Goal: Transaction & Acquisition: Purchase product/service

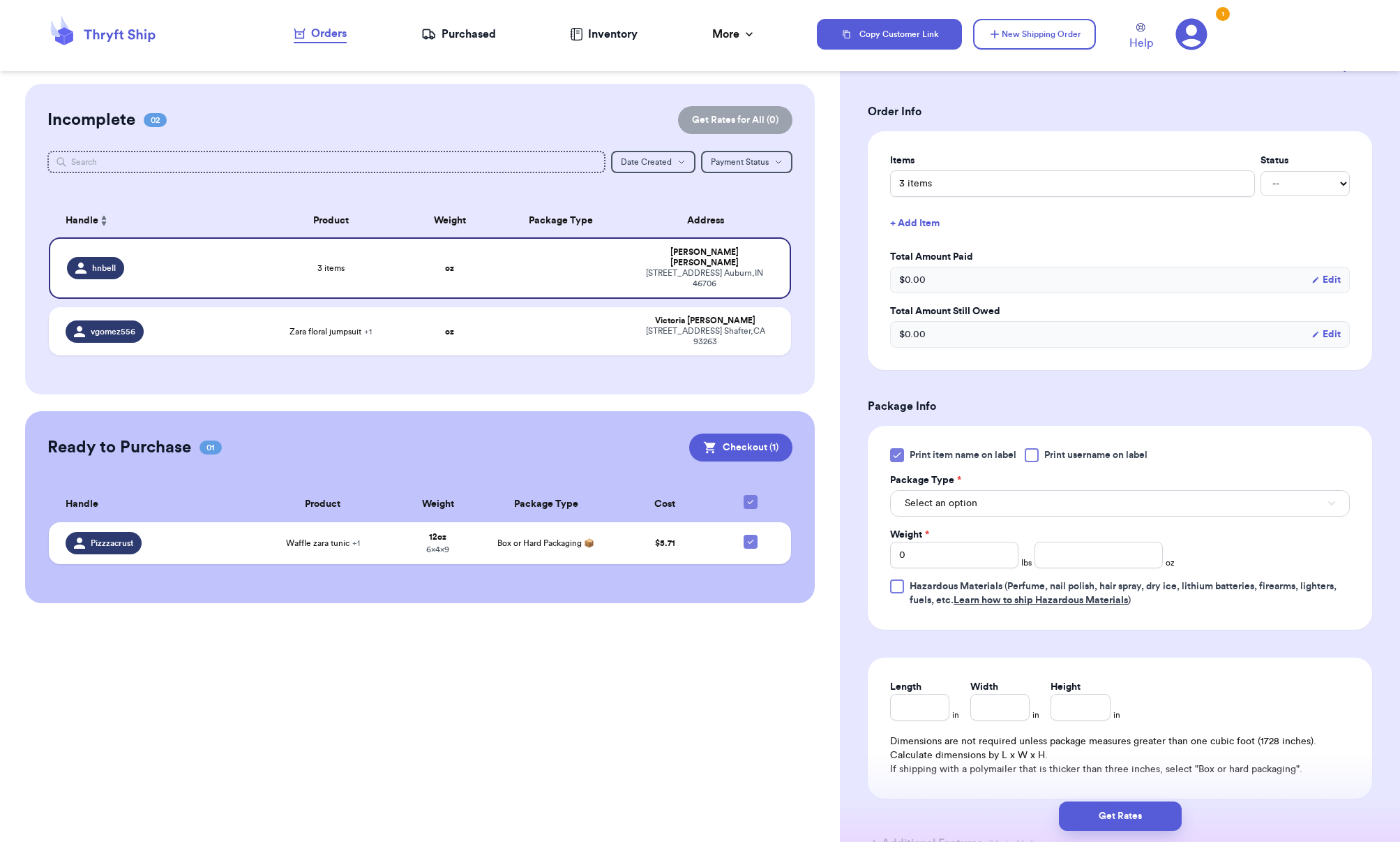
scroll to position [279, 0]
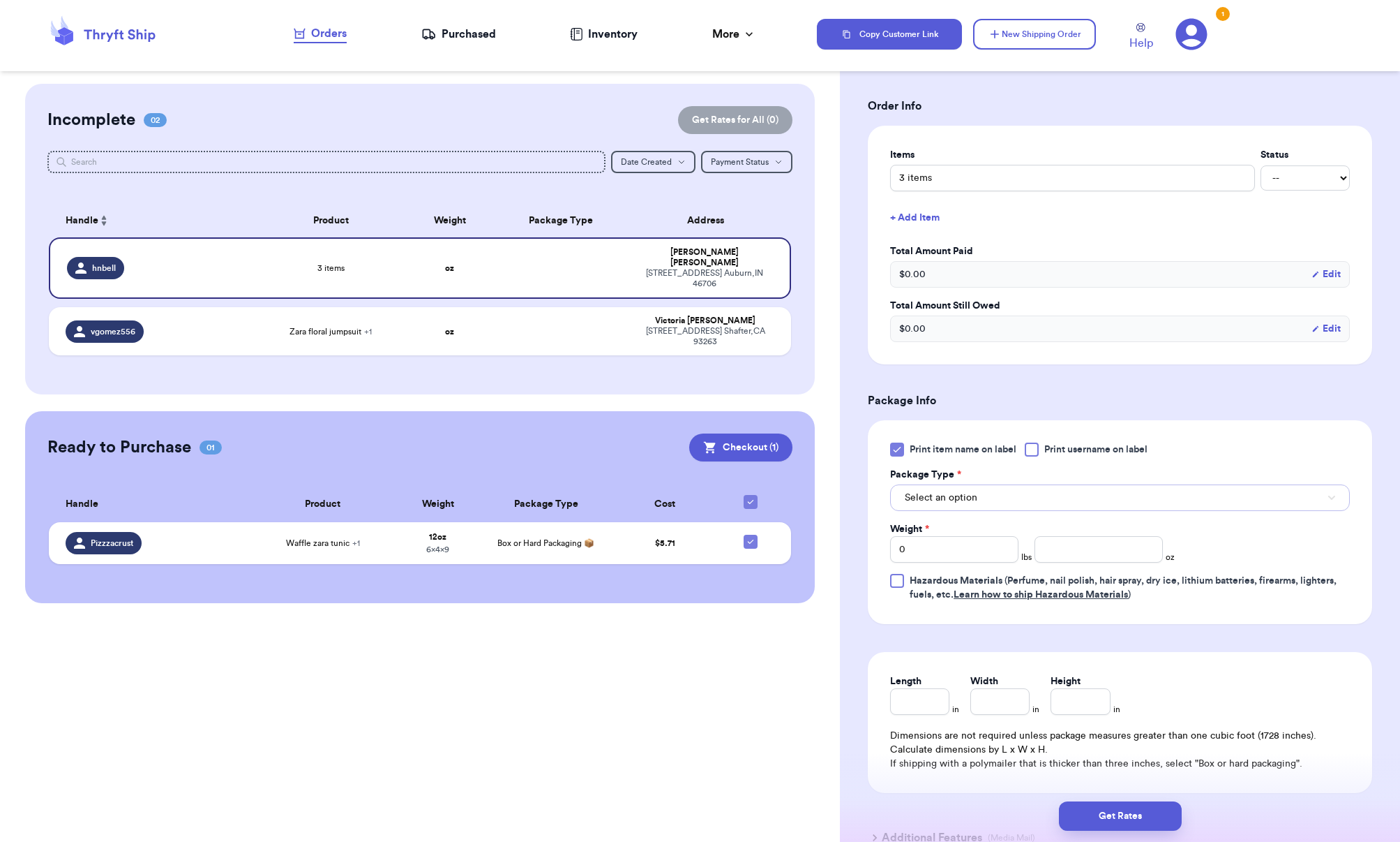
click at [953, 494] on span "Select an option" at bounding box center [941, 497] width 72 height 14
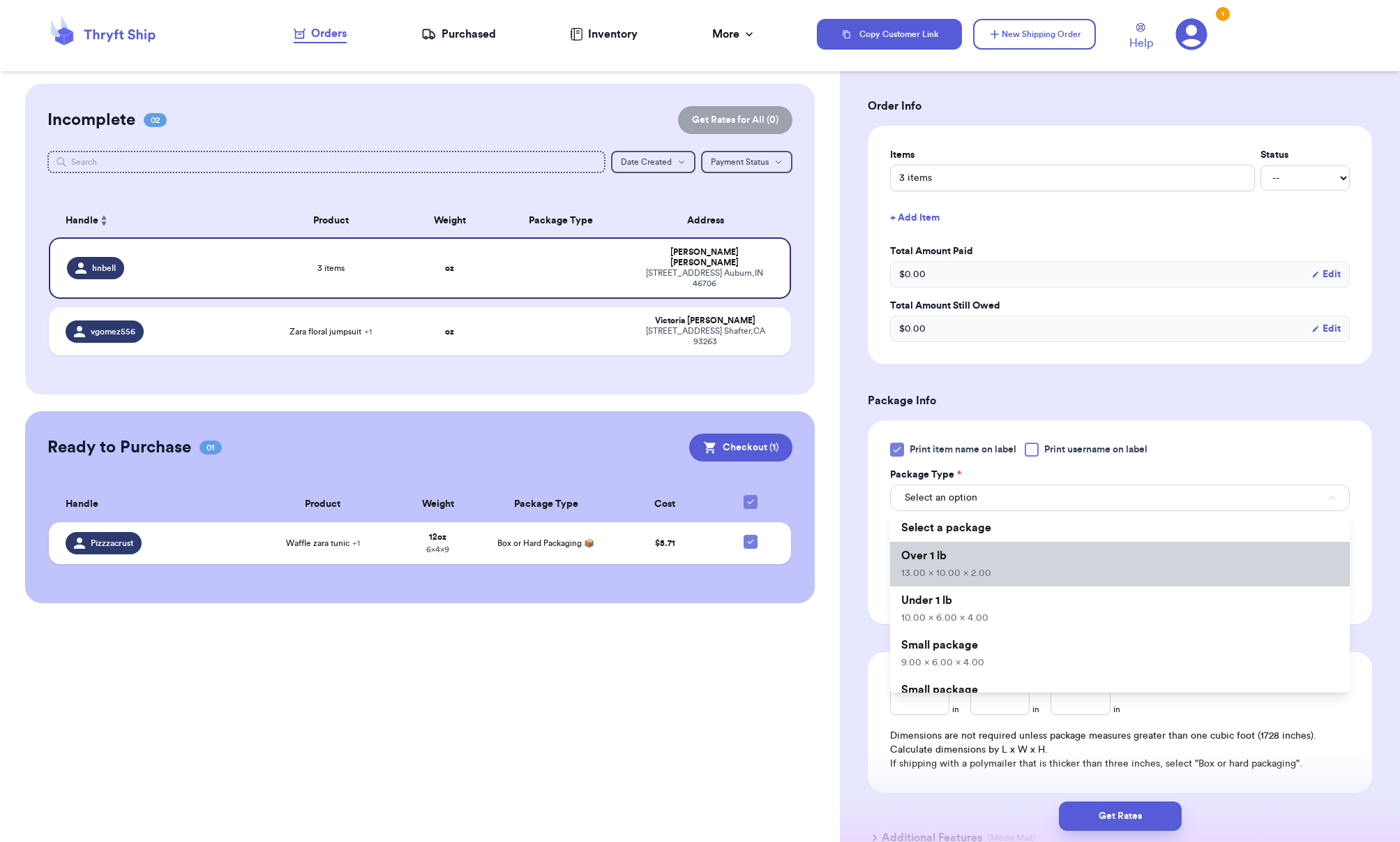
click at [977, 570] on span "13.00 x 10.00 x 2.00" at bounding box center [946, 573] width 90 height 10
type input "13"
type input "10"
type input "2"
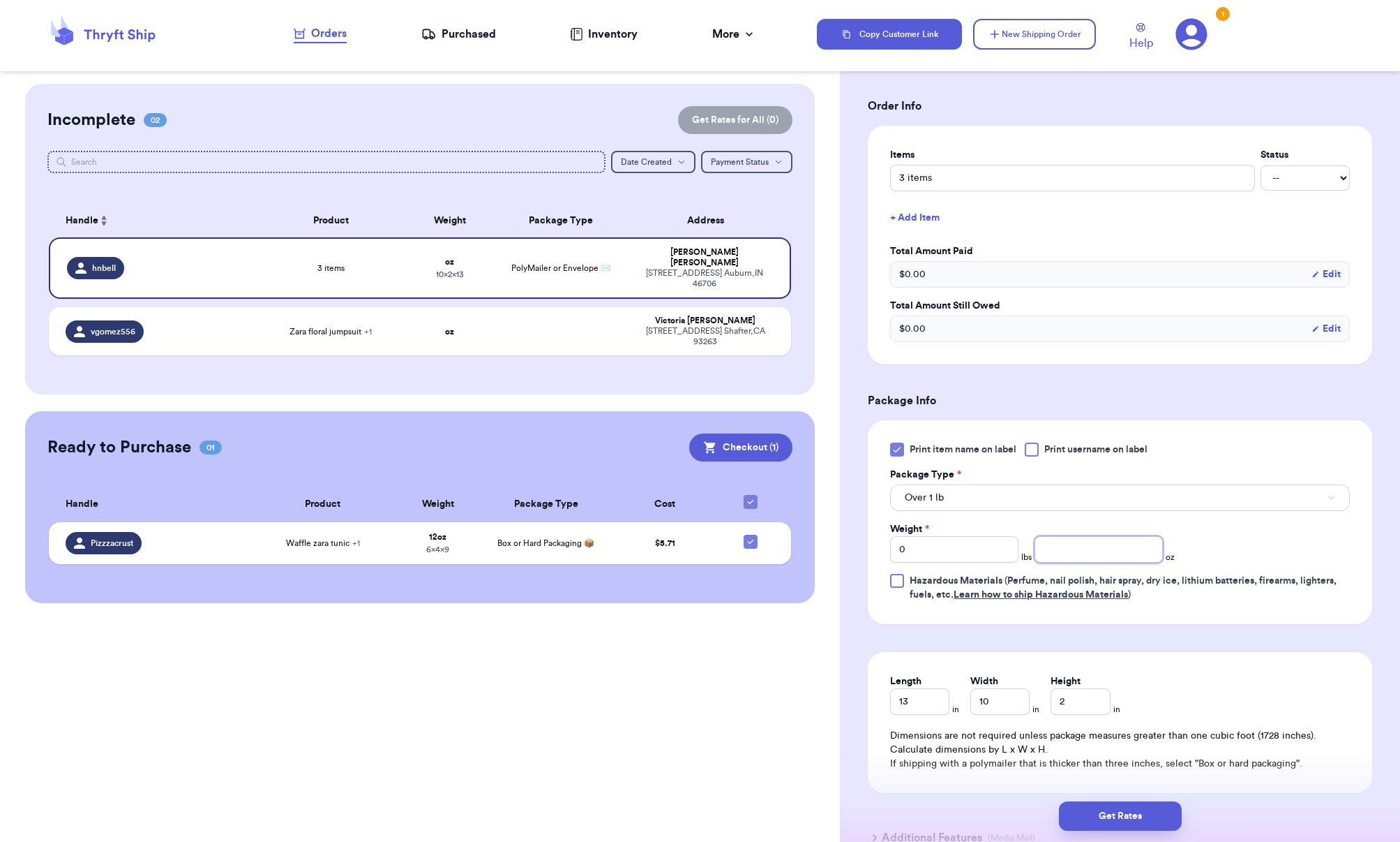
click at [1071, 556] on input "number" at bounding box center [1099, 549] width 128 height 26
type input "19.5"
click at [1180, 634] on form "Shipping Information Delete Label Customer Info Instagram Handle: hnbell Name: …" at bounding box center [1119, 348] width 504 height 1033
click at [935, 704] on input "13" at bounding box center [920, 701] width 60 height 26
type input "10"
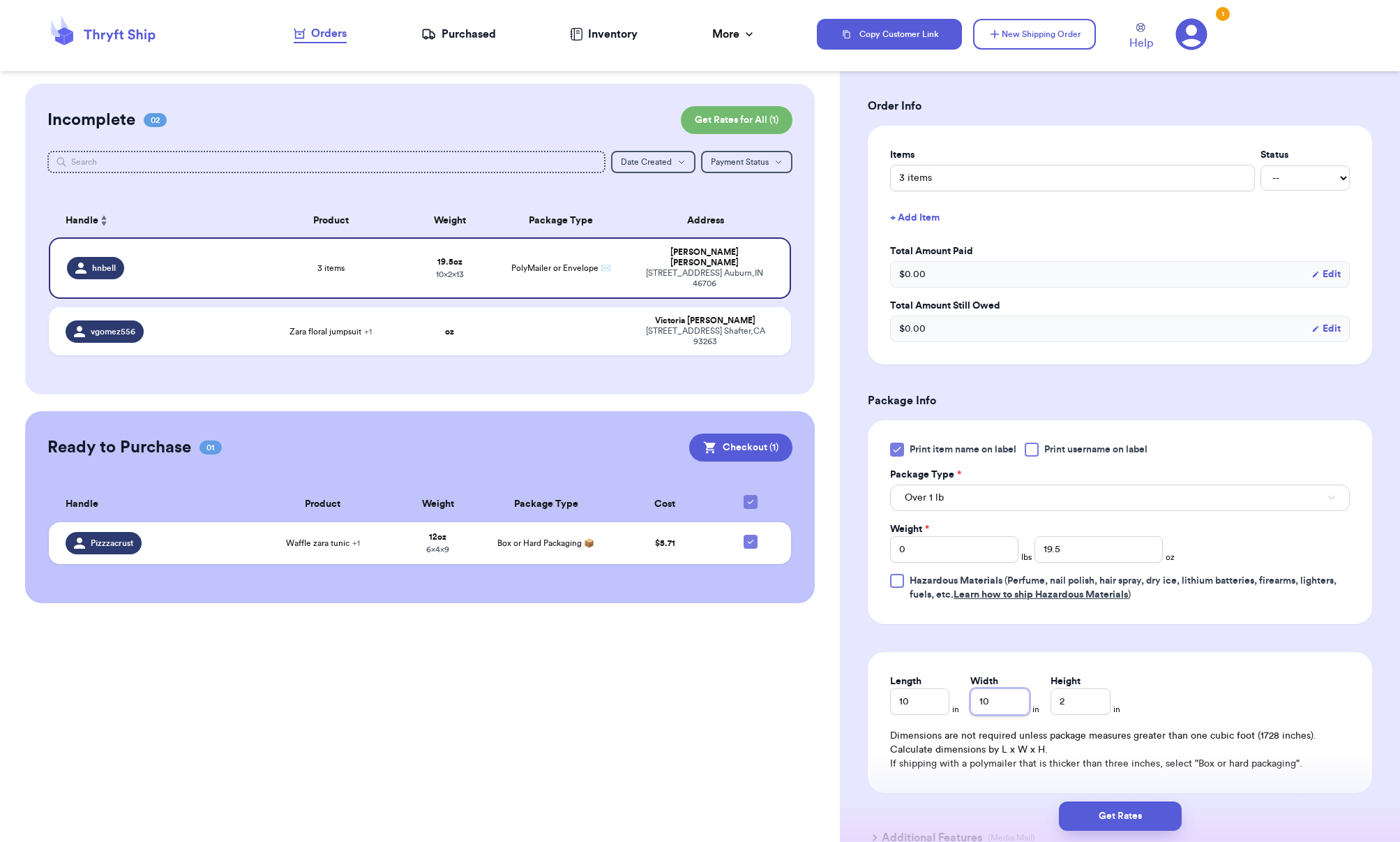
drag, startPoint x: 990, startPoint y: 708, endPoint x: 960, endPoint y: 708, distance: 30.0
click at [960, 708] on div "Length 10 in Width 10 in Height 2 in" at bounding box center [1005, 694] width 229 height 41
type input "8"
drag, startPoint x: 1071, startPoint y: 699, endPoint x: 1040, endPoint y: 700, distance: 31.0
click at [1040, 700] on div "Length 10 in Width 8 in Height 2 in" at bounding box center [1005, 694] width 229 height 41
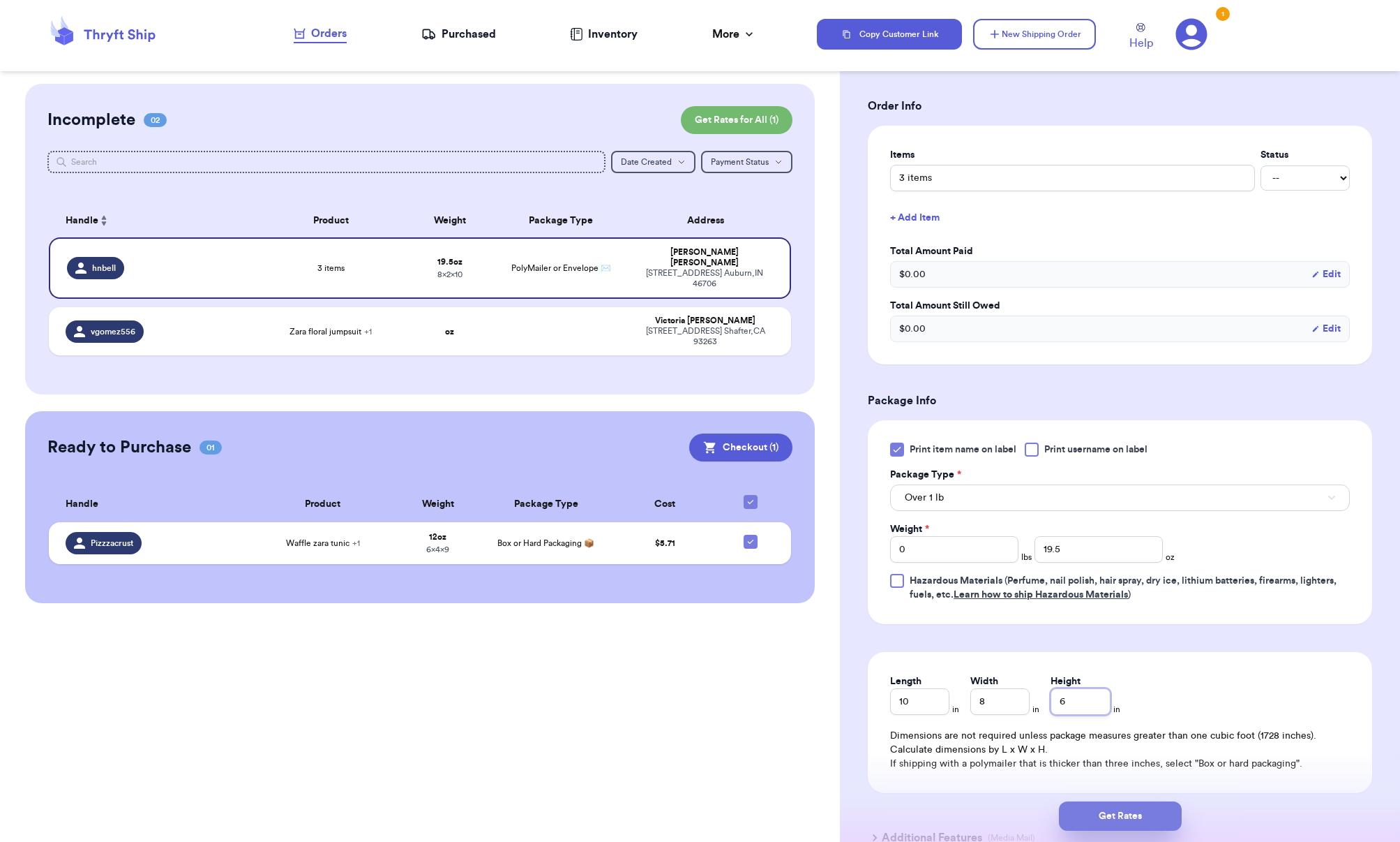
type input "6"
click at [1114, 821] on button "Get Rates" at bounding box center [1120, 816] width 123 height 29
type input "1"
type input "3.5"
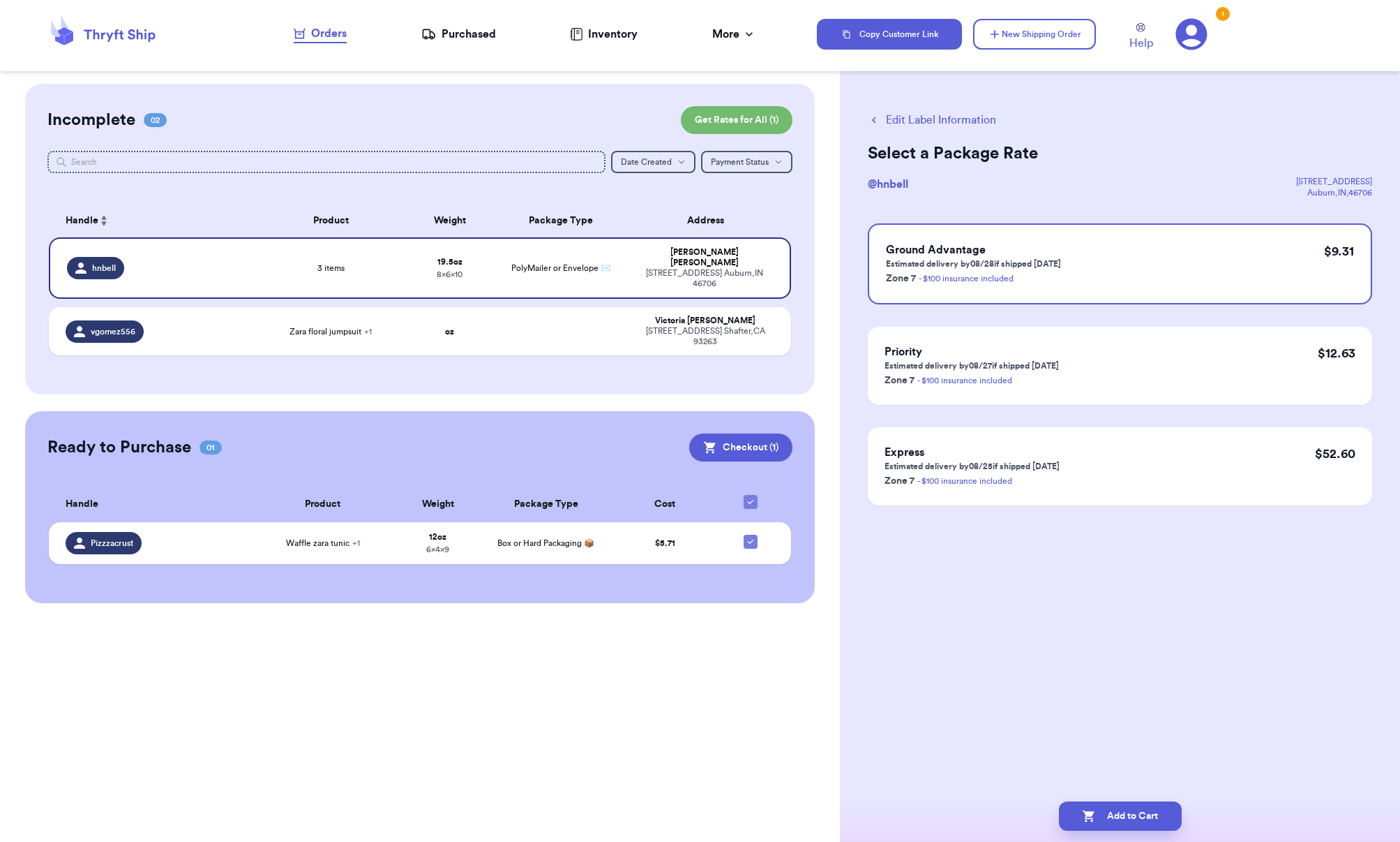
click at [887, 116] on button "Edit Label Information" at bounding box center [932, 120] width 128 height 17
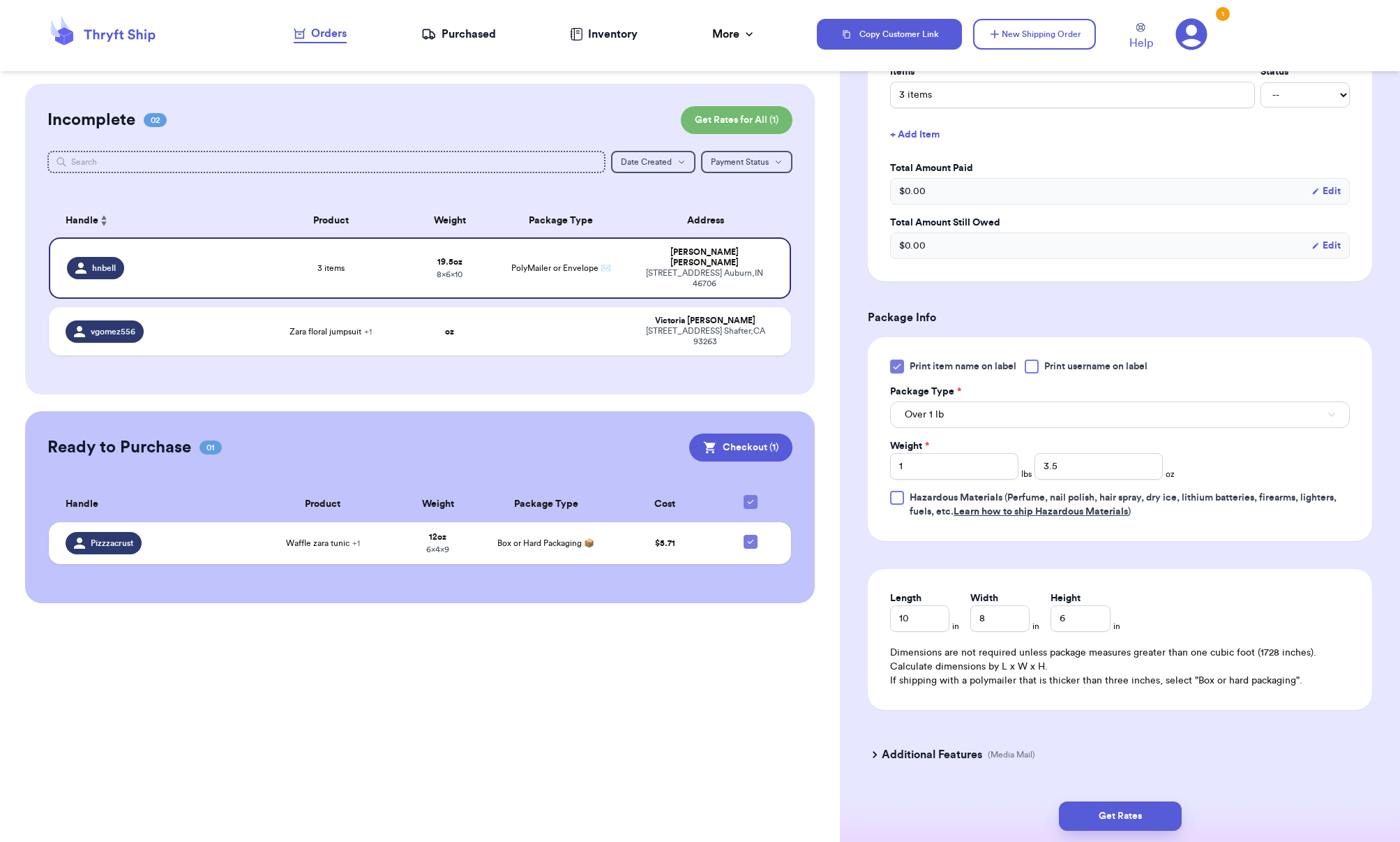
scroll to position [401, 0]
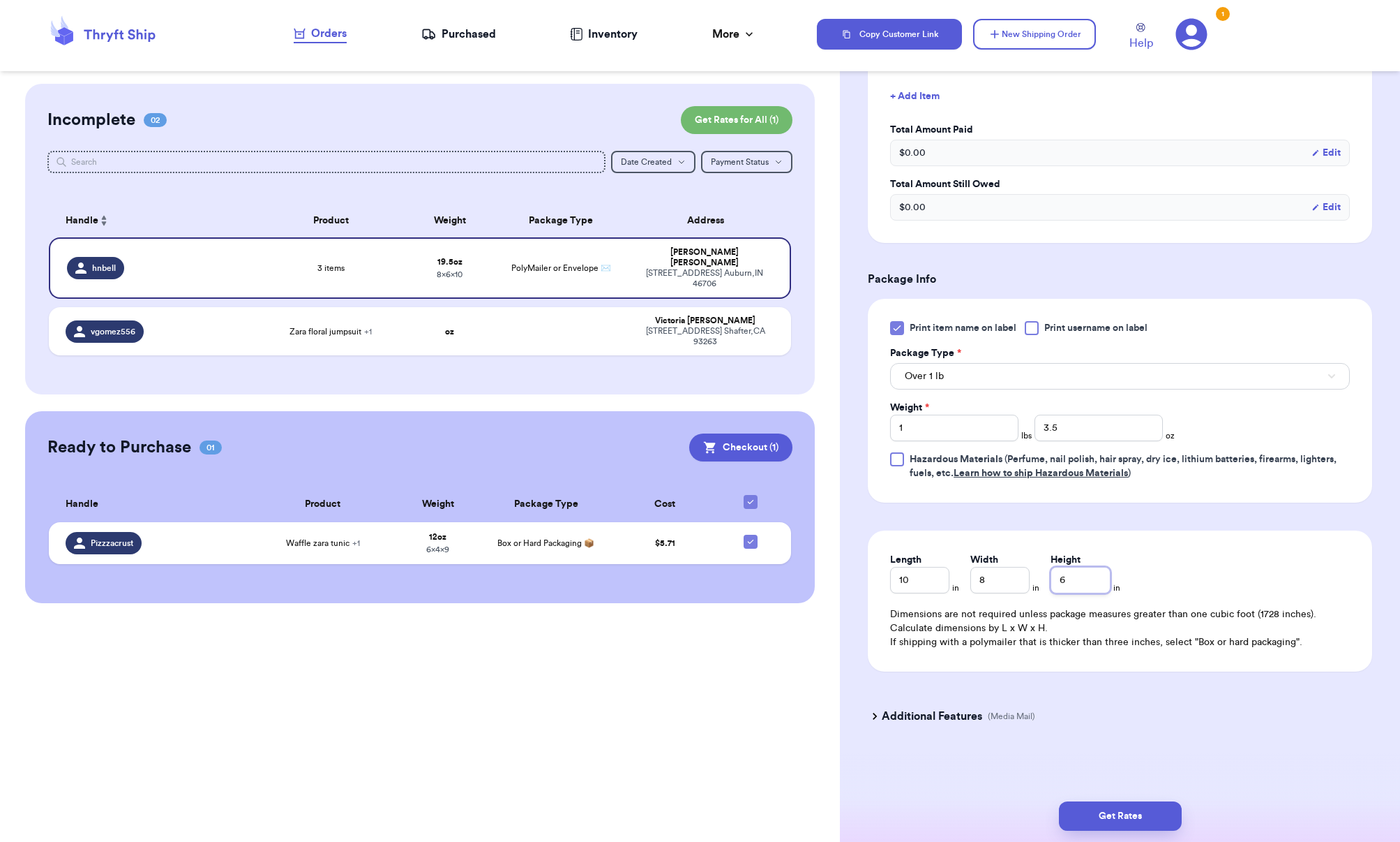
drag, startPoint x: 1075, startPoint y: 586, endPoint x: 1034, endPoint y: 583, distance: 41.1
click at [1034, 583] on div "Length 10 in Width 8 in Height 6 in" at bounding box center [1005, 573] width 229 height 41
type input "4"
click at [1124, 821] on button "Get Rates" at bounding box center [1120, 816] width 123 height 29
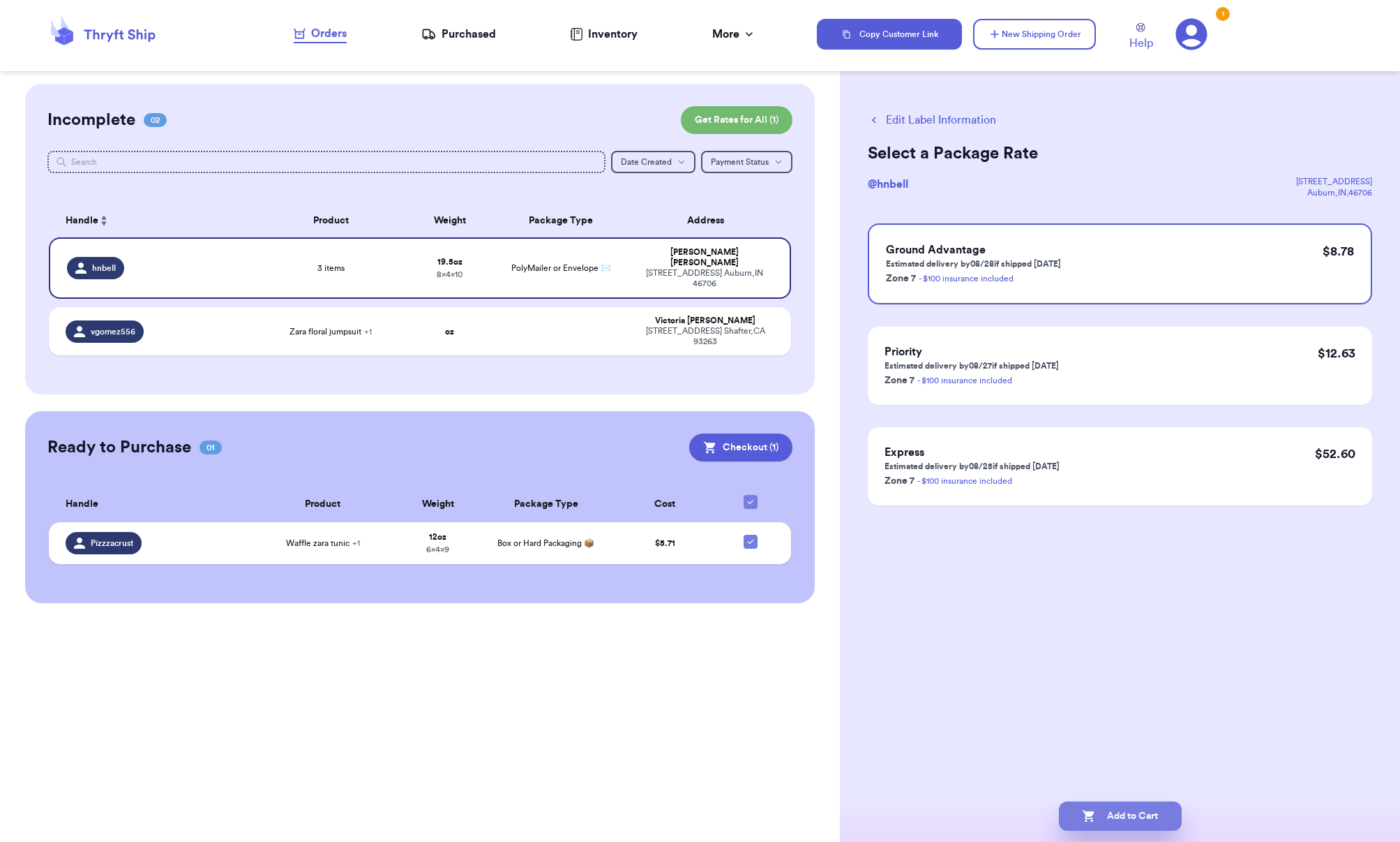
click at [1109, 812] on button "Add to Cart" at bounding box center [1120, 816] width 123 height 29
checkbox input "true"
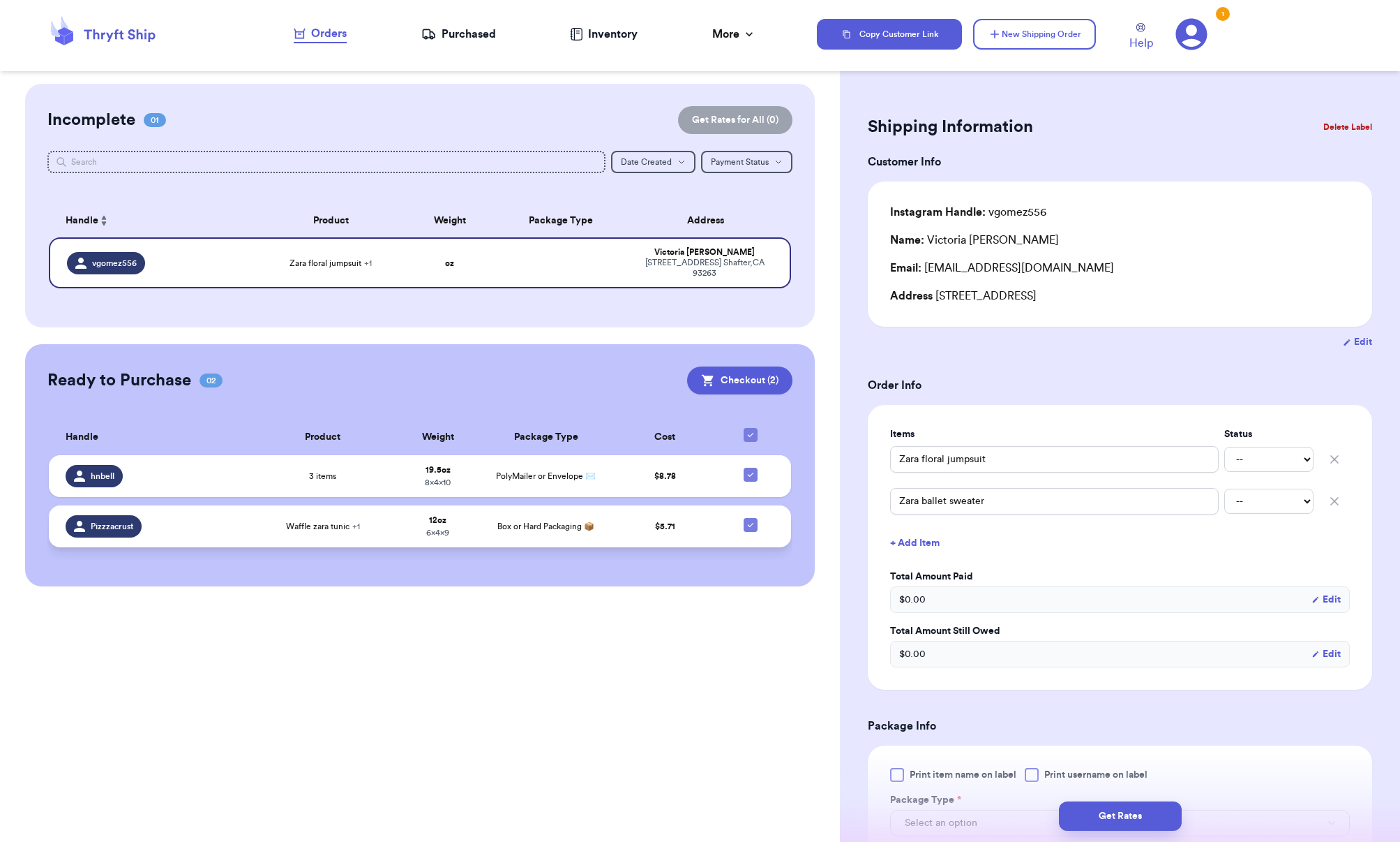
click at [568, 523] on span "Box or Hard Packaging 📦" at bounding box center [546, 526] width 97 height 8
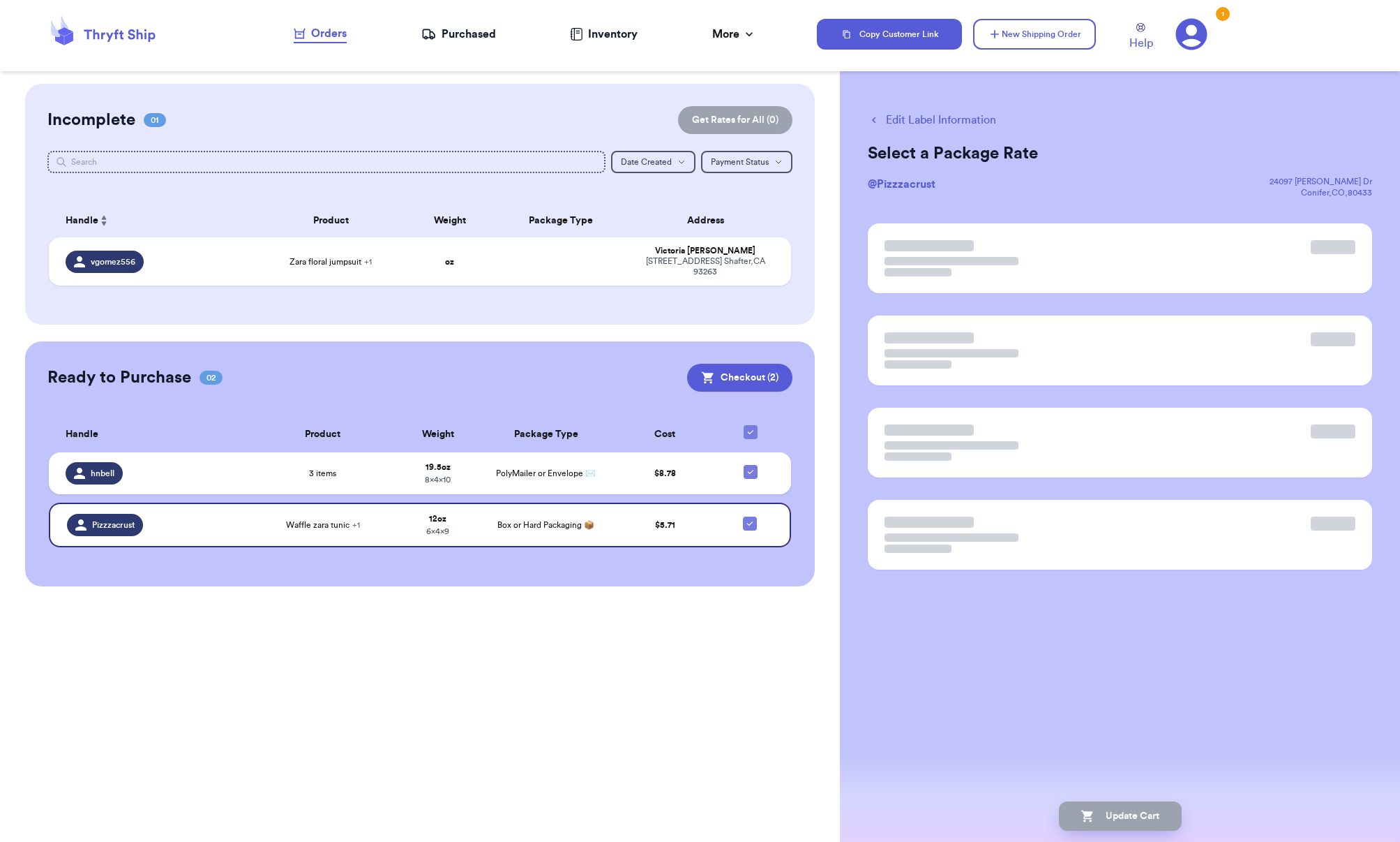
click at [962, 116] on button "Edit Label Information" at bounding box center [932, 120] width 128 height 17
checkbox input "false"
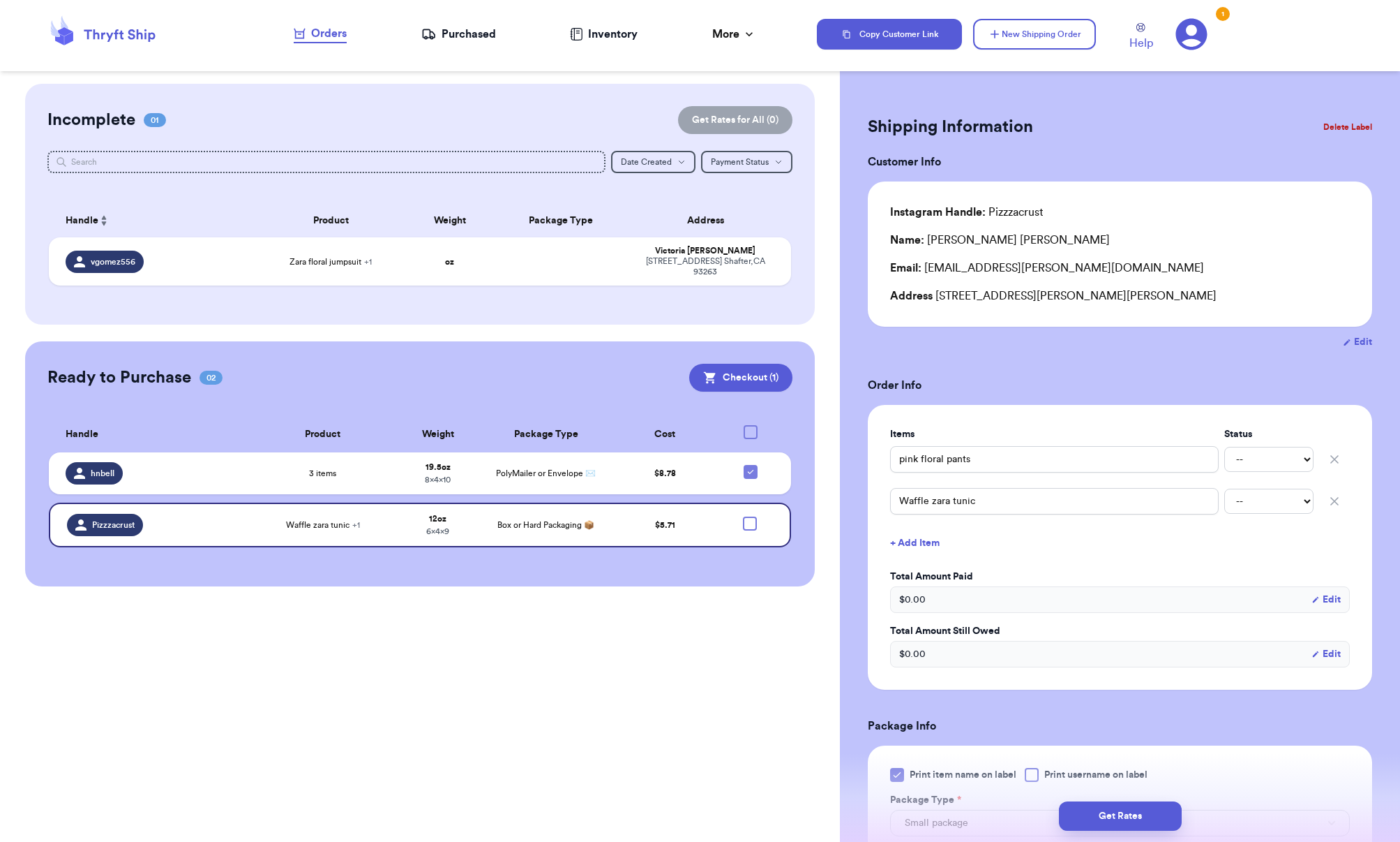
checkbox input "true"
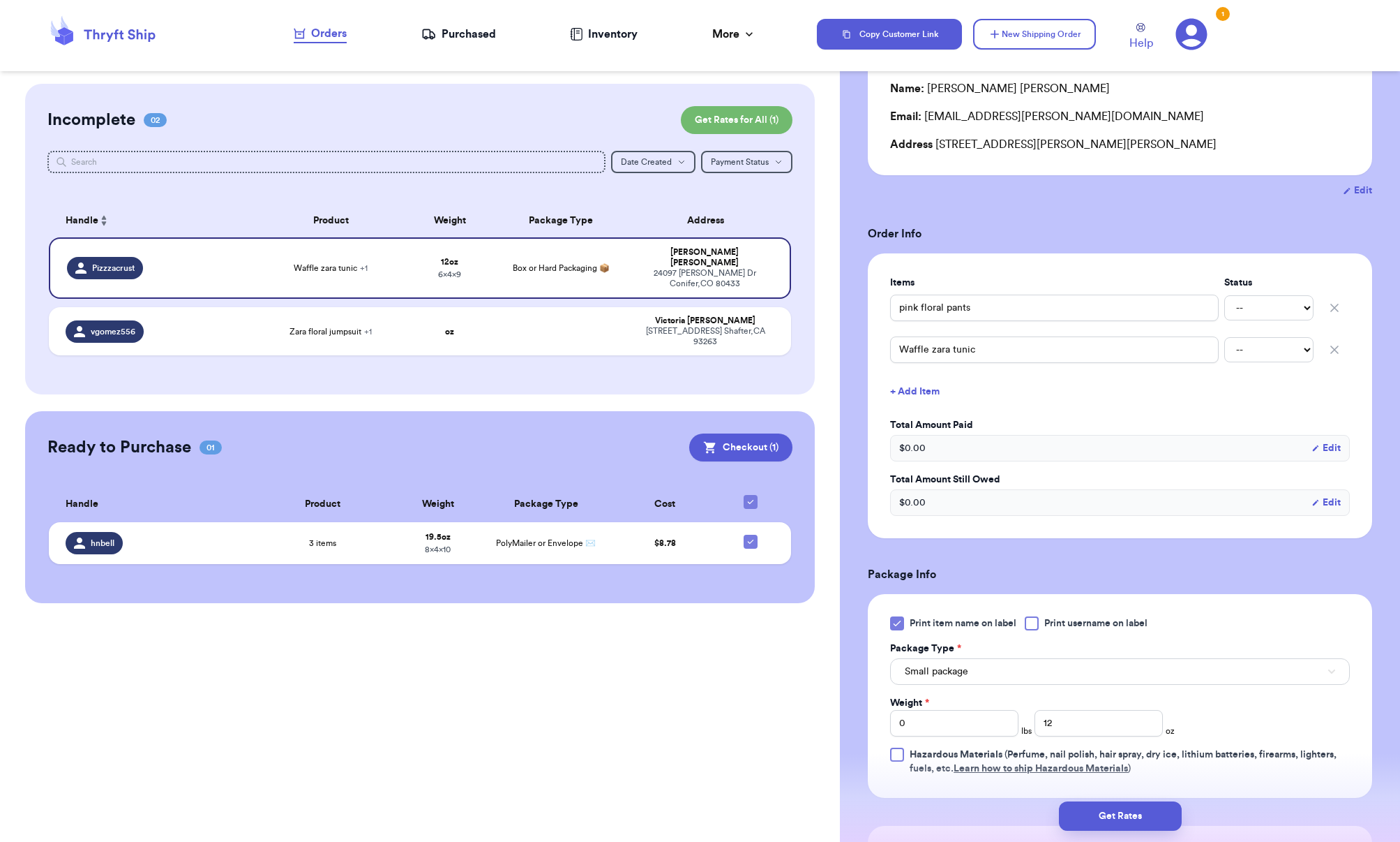
scroll to position [279, 0]
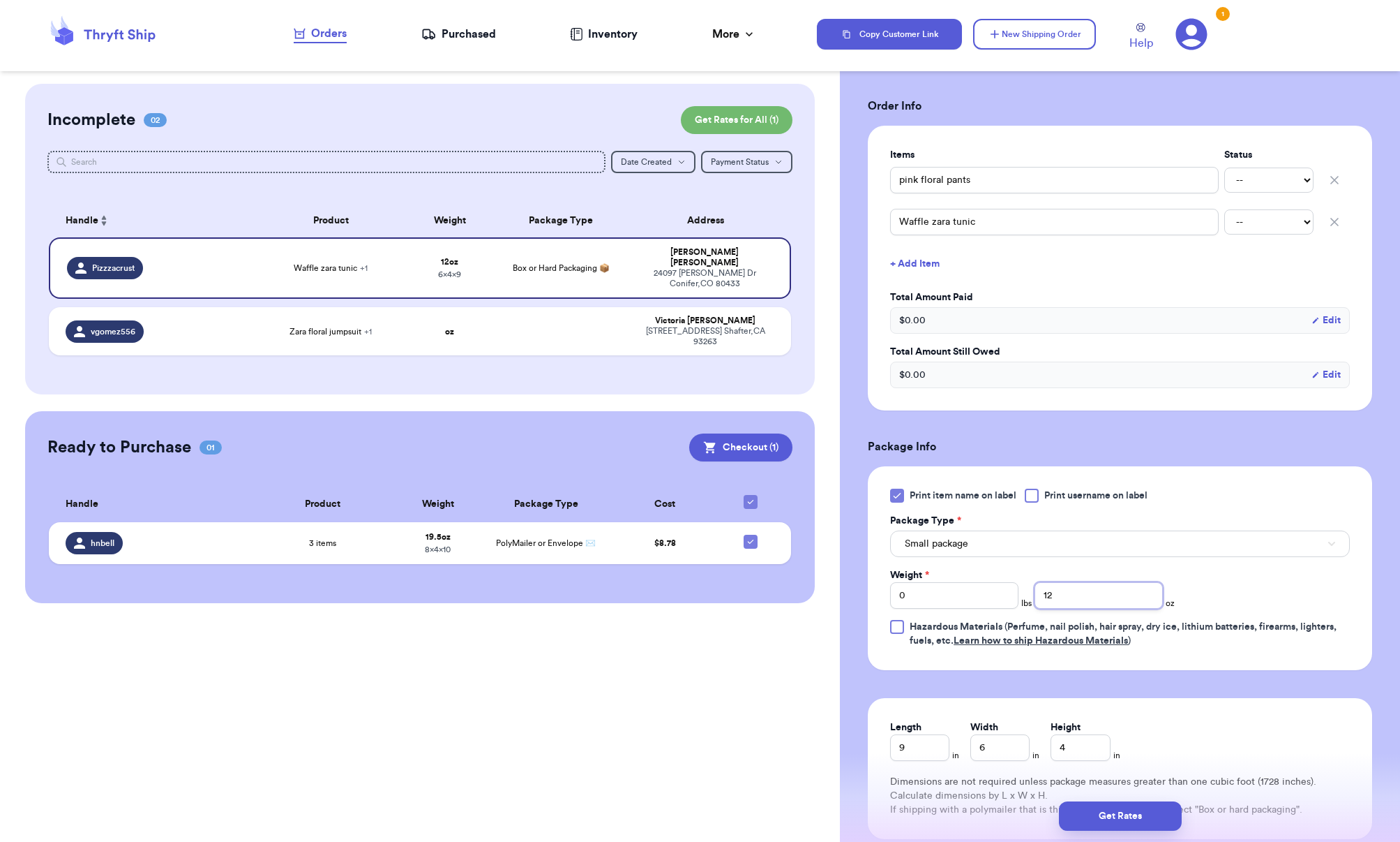
drag, startPoint x: 1049, startPoint y: 598, endPoint x: 1035, endPoint y: 597, distance: 14.0
click at [1035, 597] on input "12" at bounding box center [1099, 595] width 128 height 26
type input "8"
click at [1110, 814] on button "Get Rates" at bounding box center [1120, 816] width 123 height 29
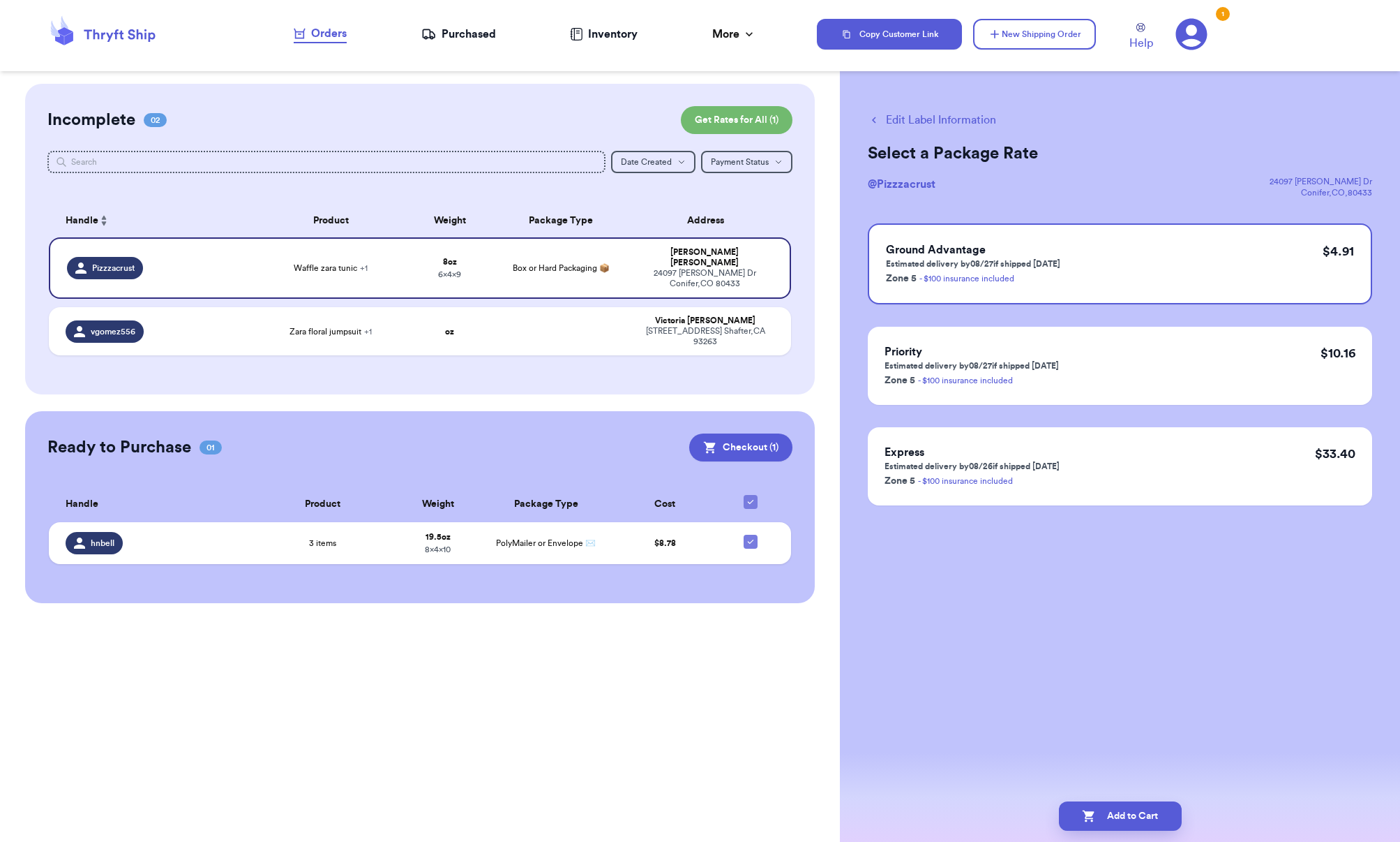
scroll to position [0, 0]
click at [1112, 819] on button "Add to Cart" at bounding box center [1120, 816] width 123 height 29
checkbox input "true"
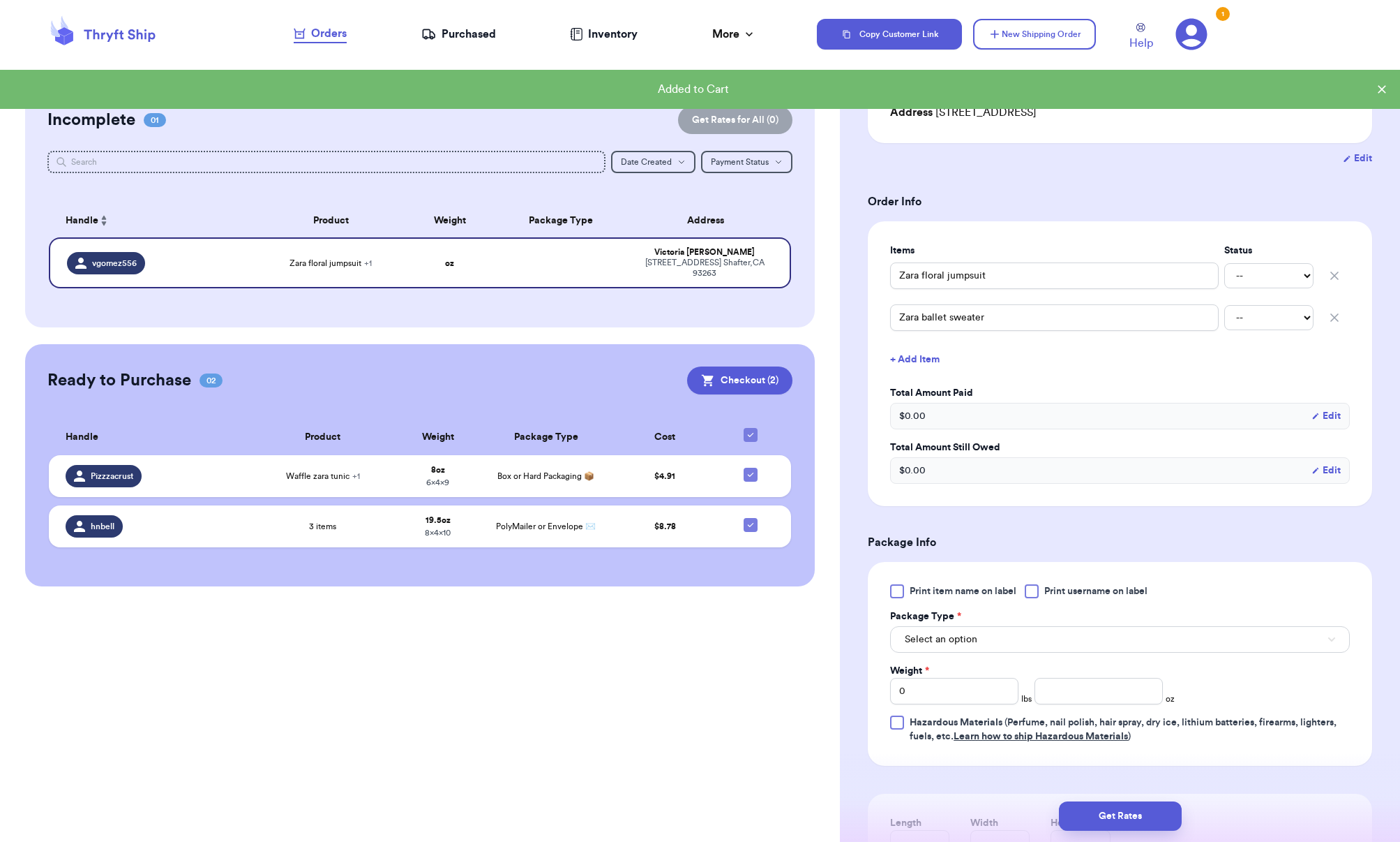
scroll to position [209, 0]
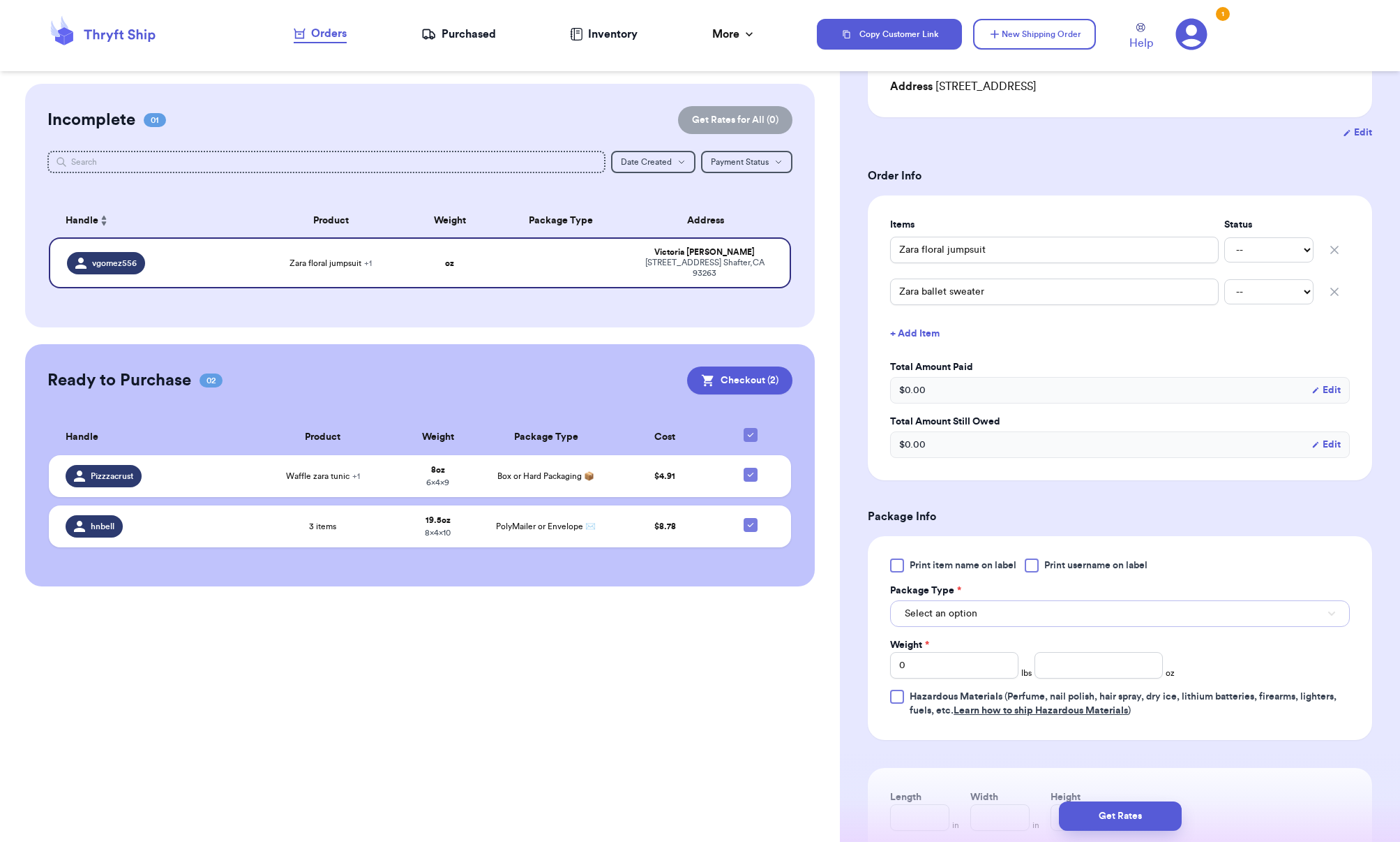
click at [954, 615] on span "Select an option" at bounding box center [941, 613] width 72 height 14
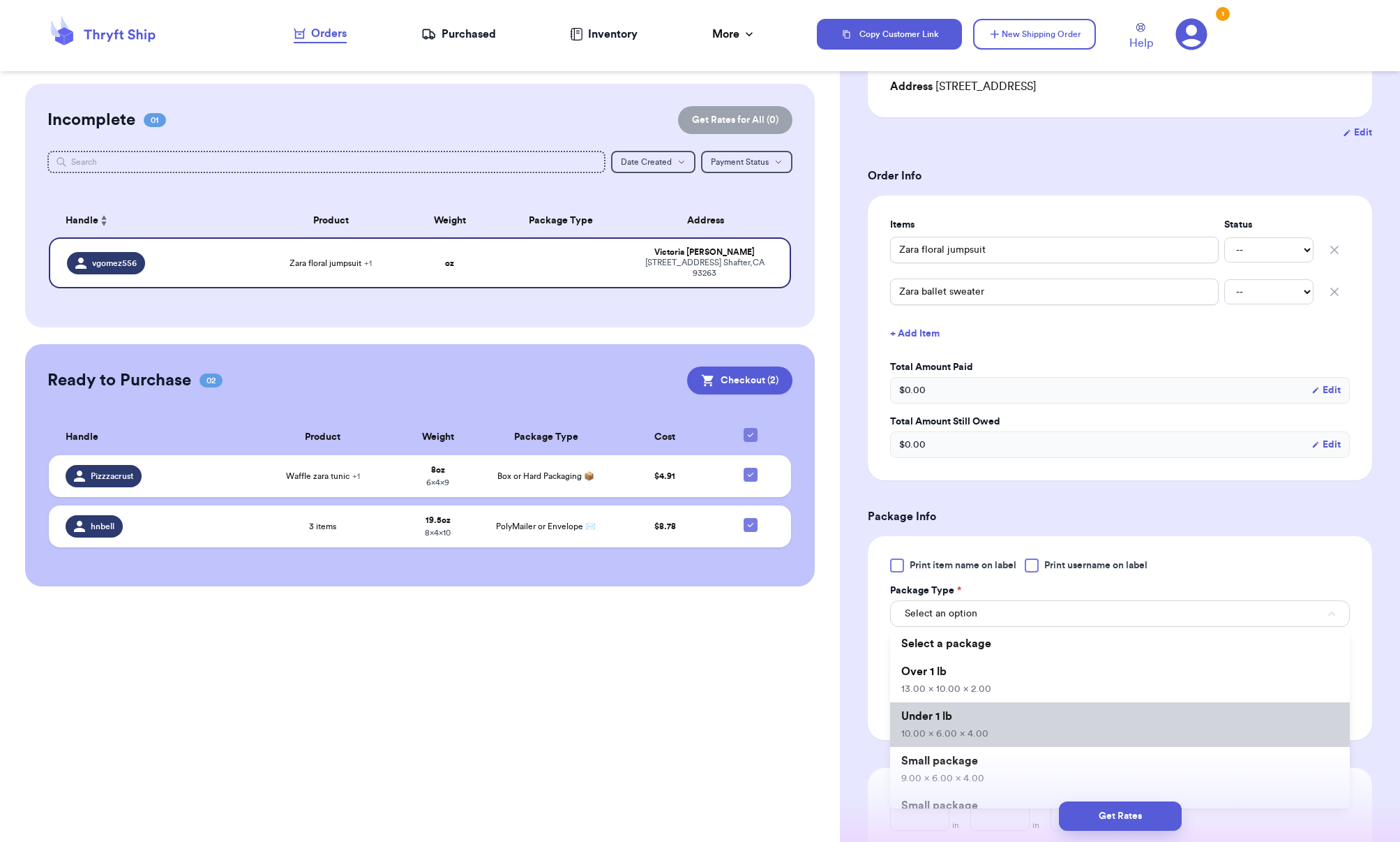
click at [951, 725] on li "Under 1 lb 10.00 x 6.00 x 4.00" at bounding box center [1120, 725] width 460 height 45
type input "10"
type input "6"
type input "4"
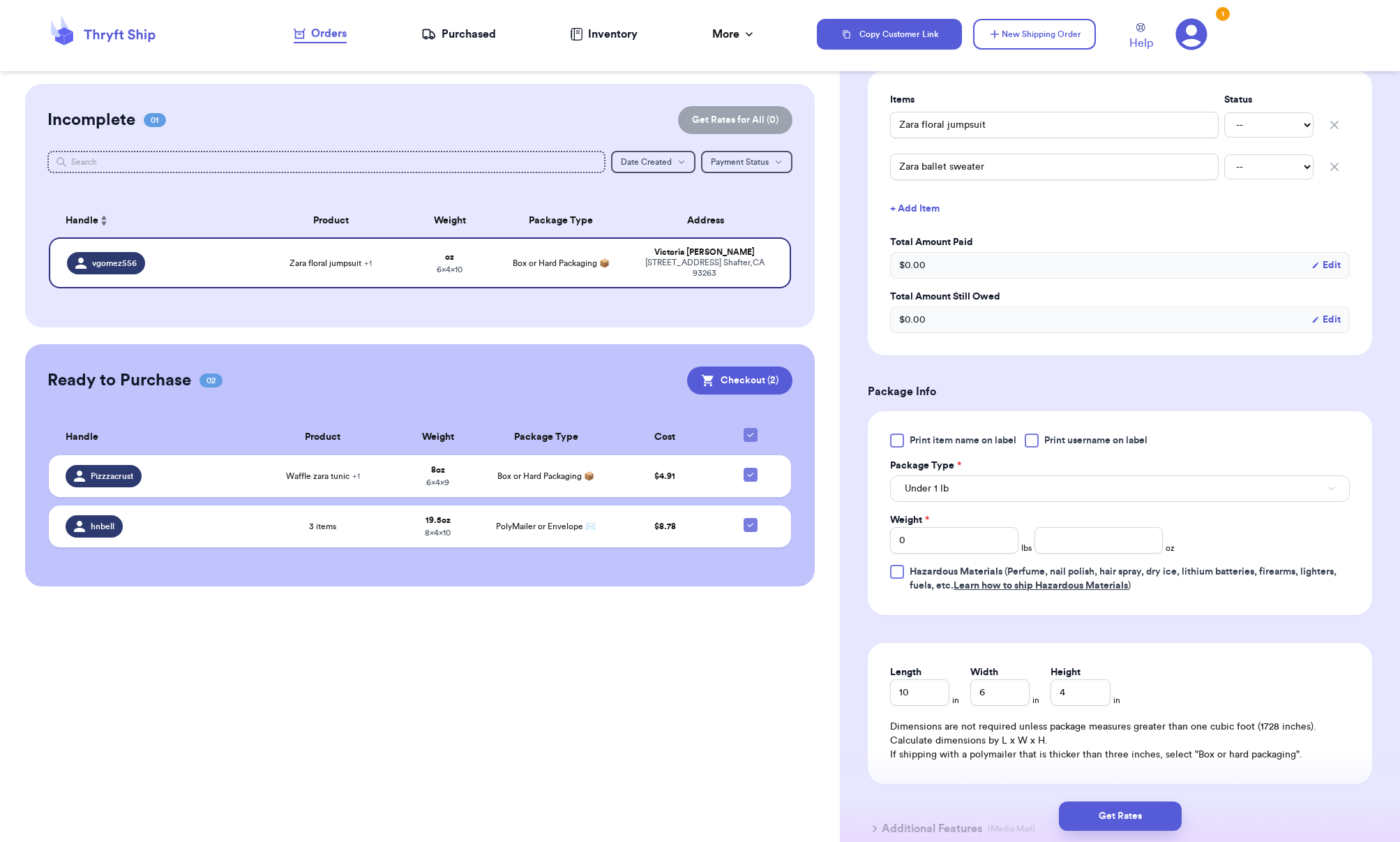
scroll to position [447, 0]
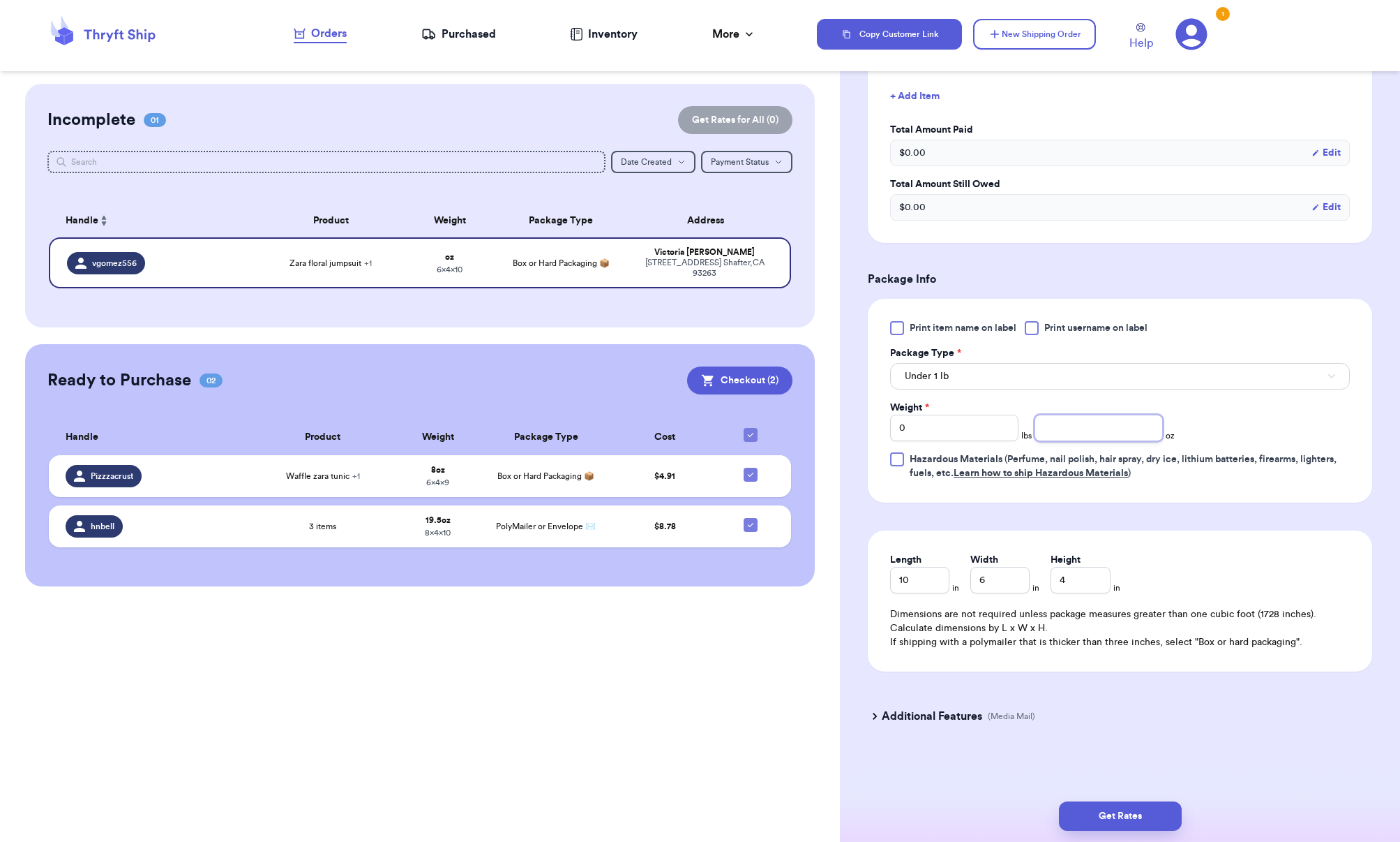
click at [1044, 436] on input "number" at bounding box center [1099, 427] width 128 height 26
type input "15"
click at [1147, 817] on button "Get Rates" at bounding box center [1120, 816] width 123 height 29
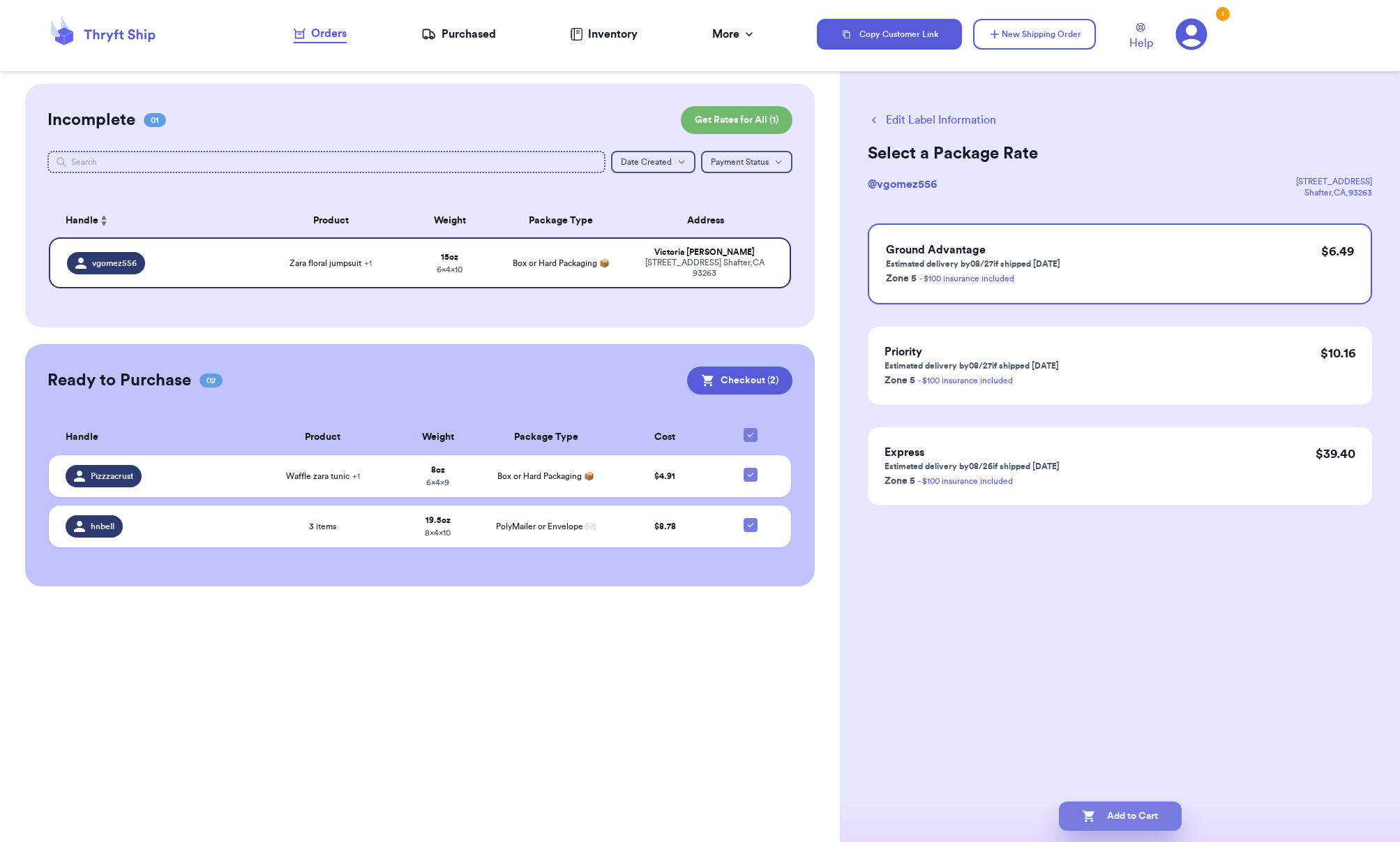
scroll to position [0, 0]
click at [1144, 809] on button "Add to Cart" at bounding box center [1120, 816] width 123 height 29
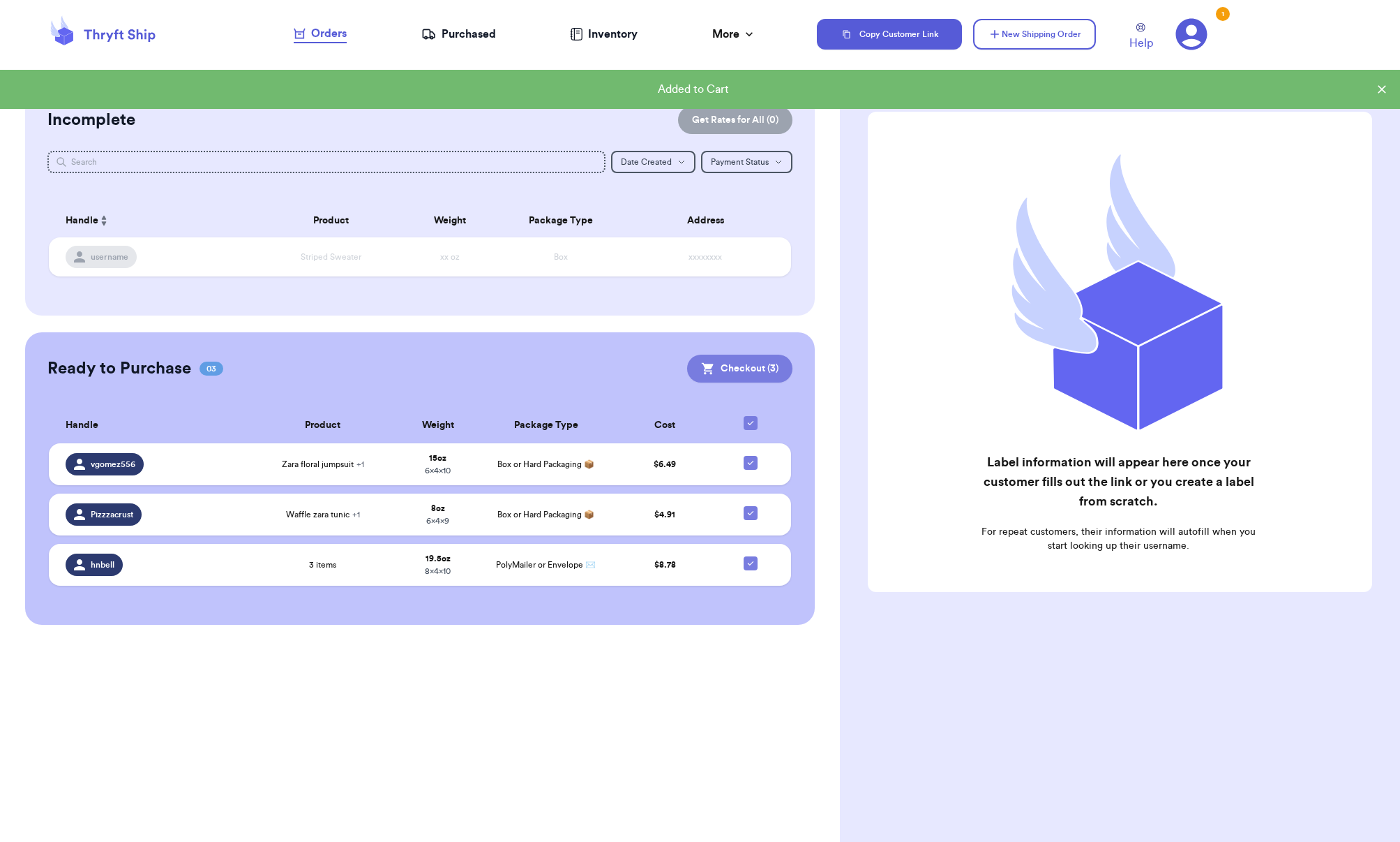
click at [721, 359] on button "Checkout ( 3 )" at bounding box center [740, 368] width 106 height 28
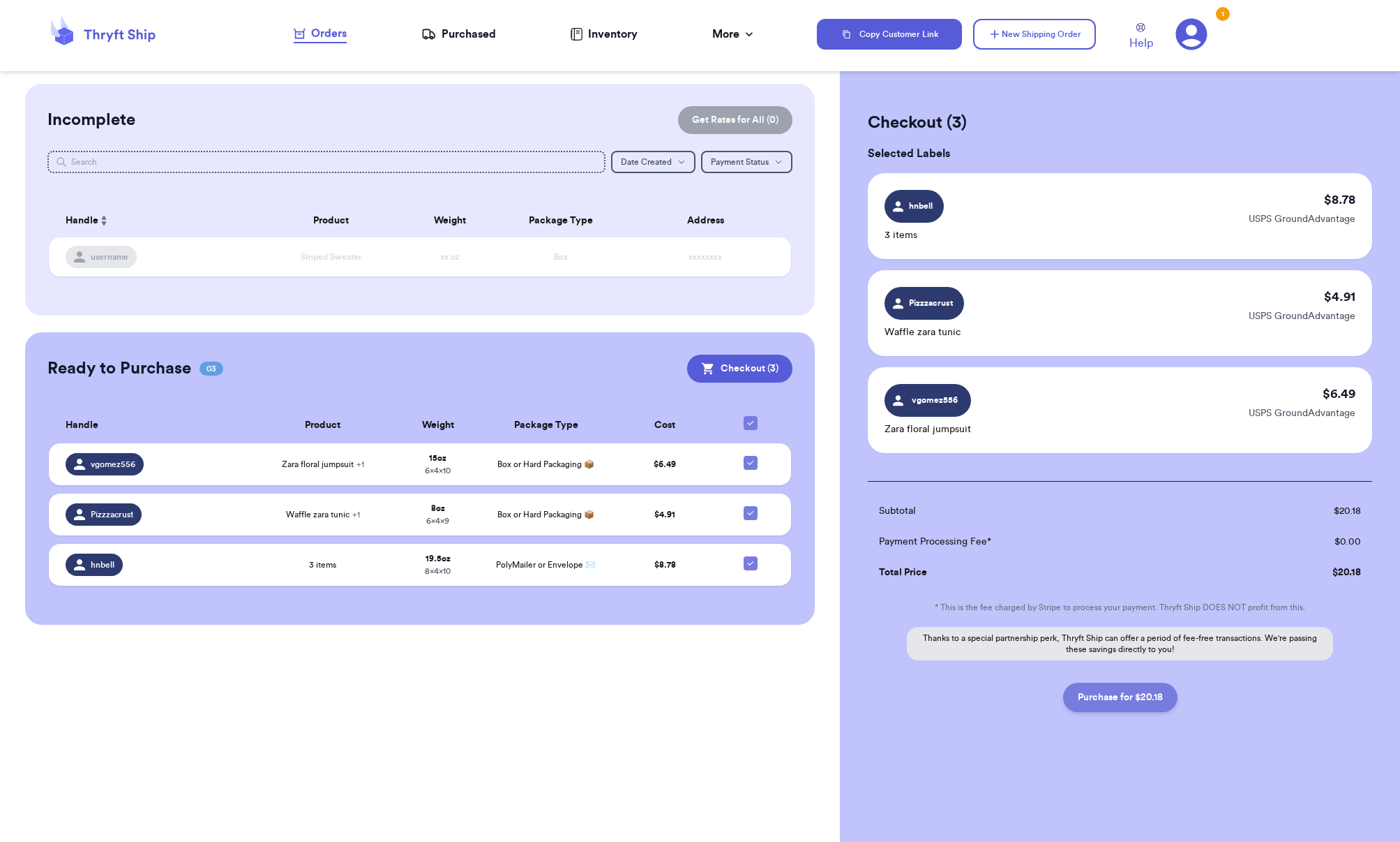
click at [1119, 692] on button "Purchase for $20.18" at bounding box center [1120, 697] width 115 height 29
checkbox input "false"
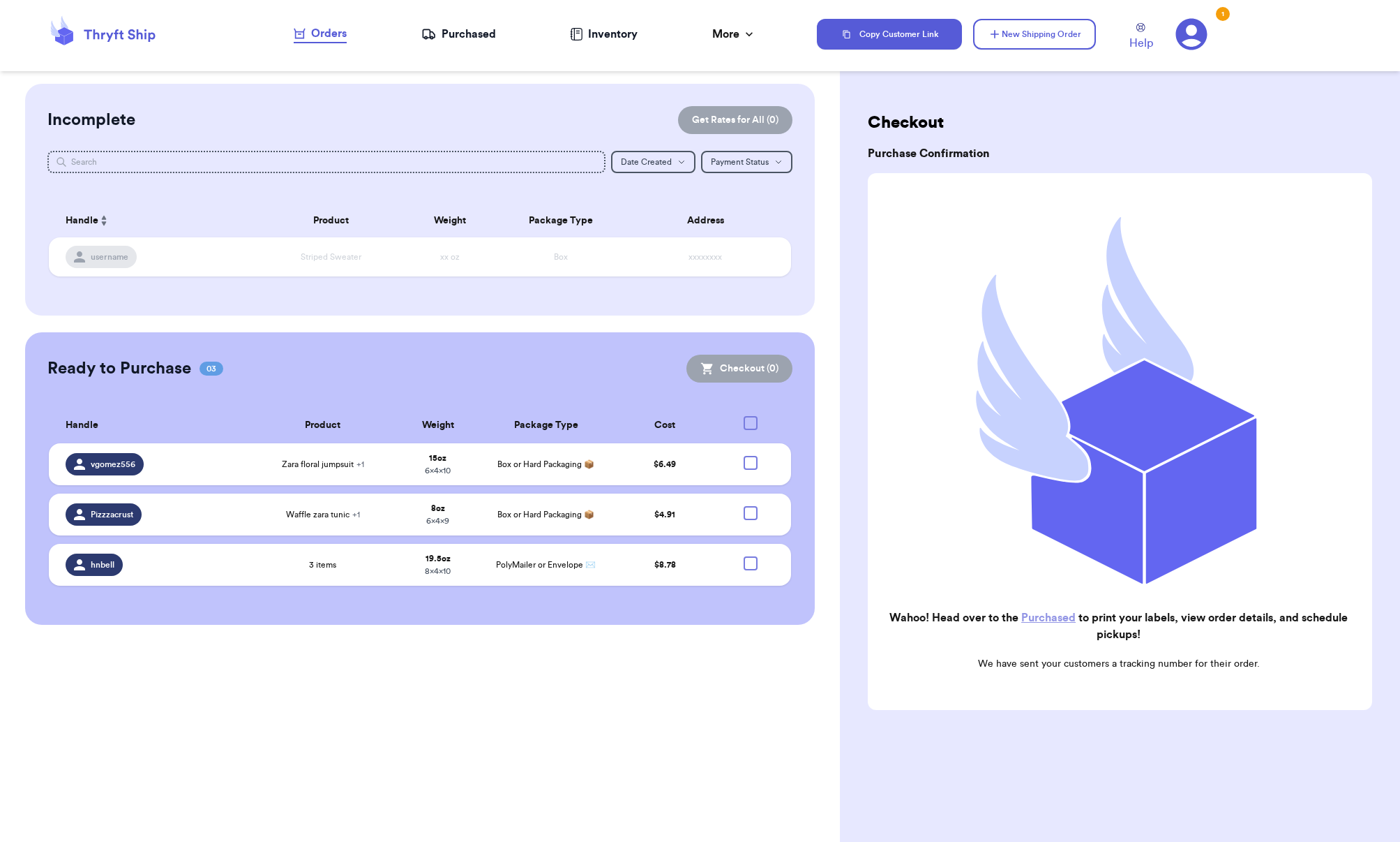
checkbox input "true"
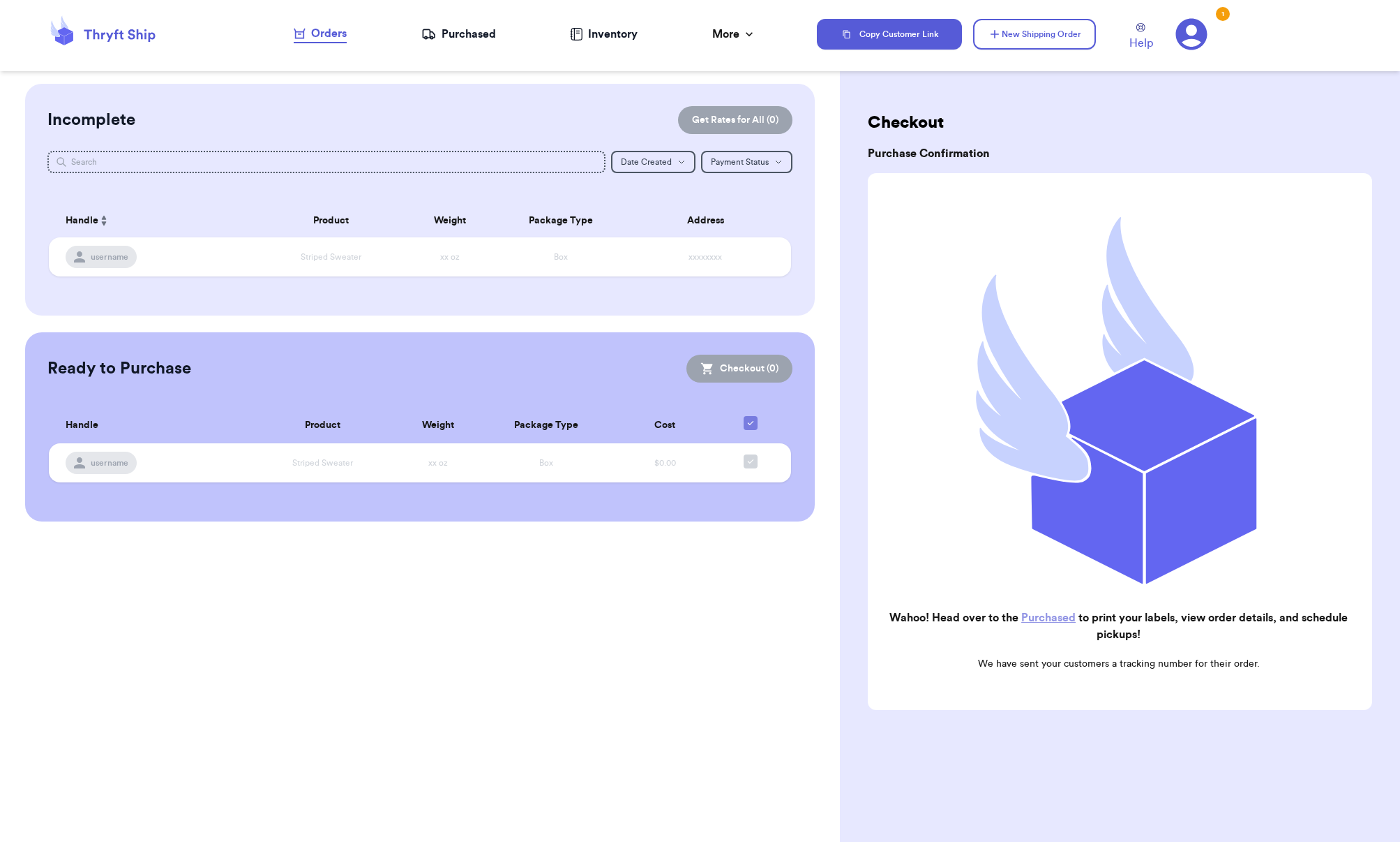
click at [1060, 622] on link "Purchased" at bounding box center [1048, 617] width 54 height 11
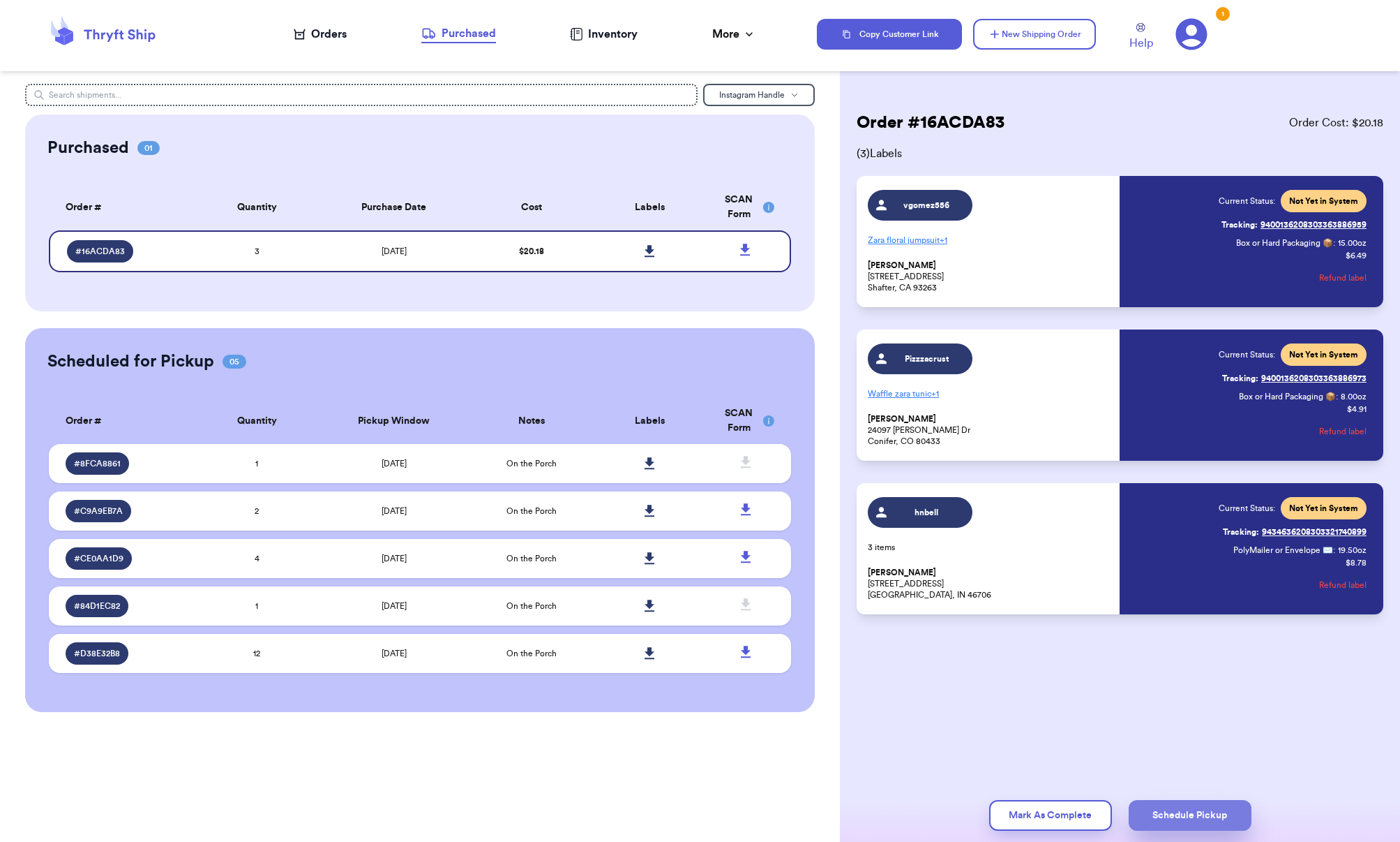
click at [1163, 814] on button "Schedule Pickup" at bounding box center [1190, 815] width 123 height 31
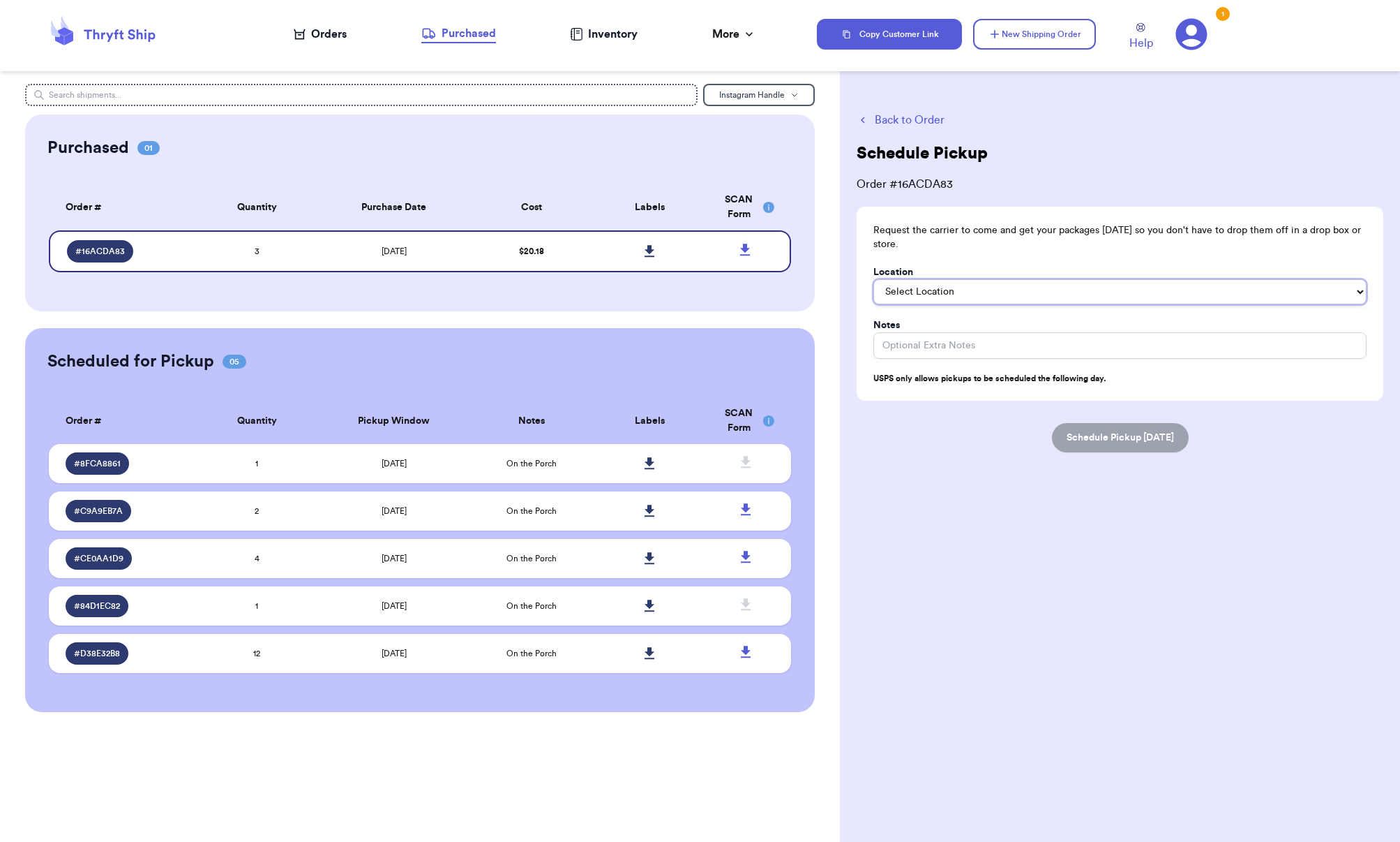
click at [932, 297] on select "Select Location In/At Mailbox On the Porch Front Door Back Door Side Door Knock…" at bounding box center [1119, 291] width 493 height 25
select select "On the Porch"
click at [873, 279] on select "Select Location In/At Mailbox On the Porch Front Door Back Door Side Door Knock…" at bounding box center [1119, 291] width 493 height 25
click at [1087, 432] on button "Schedule Pickup [DATE]" at bounding box center [1120, 438] width 137 height 29
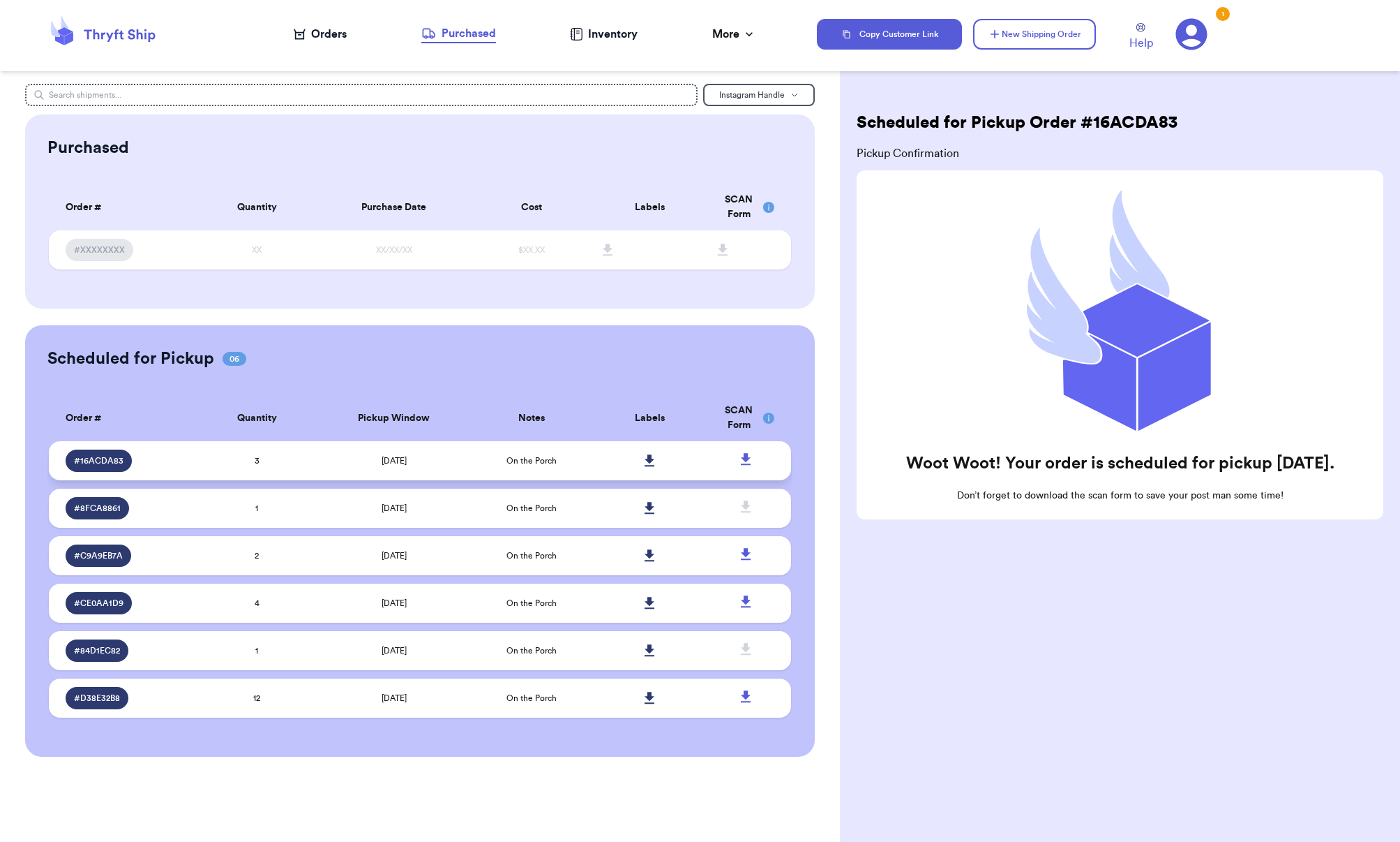
click at [646, 464] on icon at bounding box center [650, 461] width 11 height 13
